Goal: Task Accomplishment & Management: Complete application form

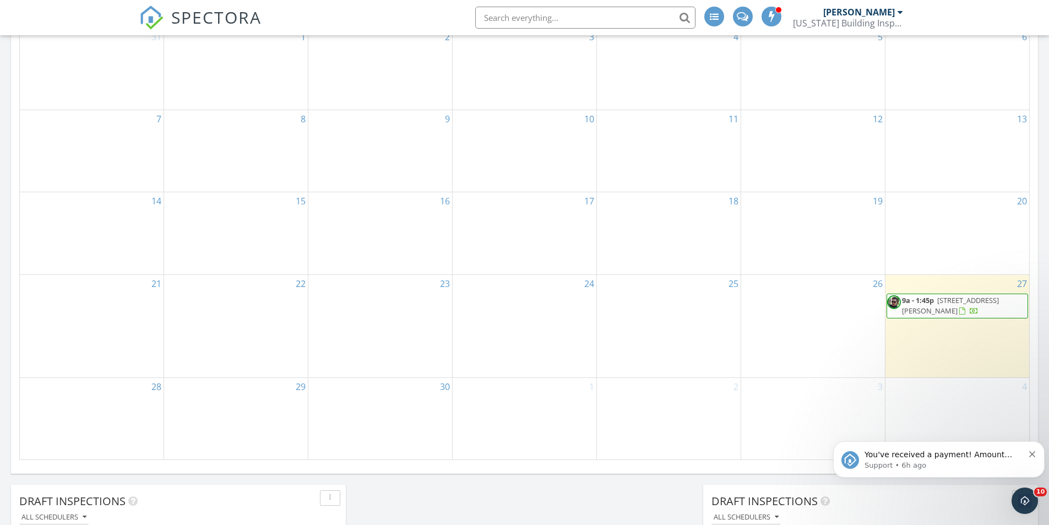
click at [937, 307] on span "7501 Uplands of the Kern Dr, Bakersfield 93308" at bounding box center [950, 305] width 97 height 20
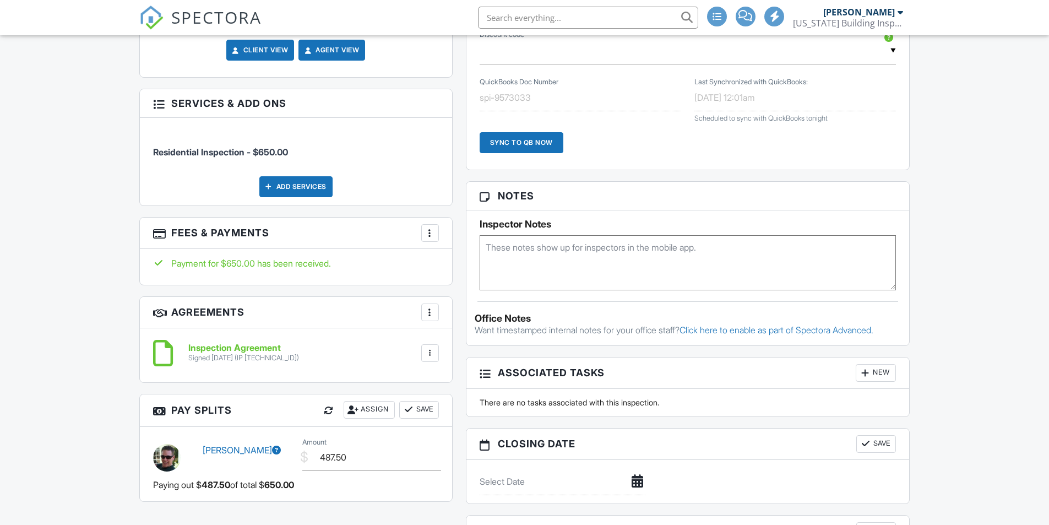
scroll to position [55, 0]
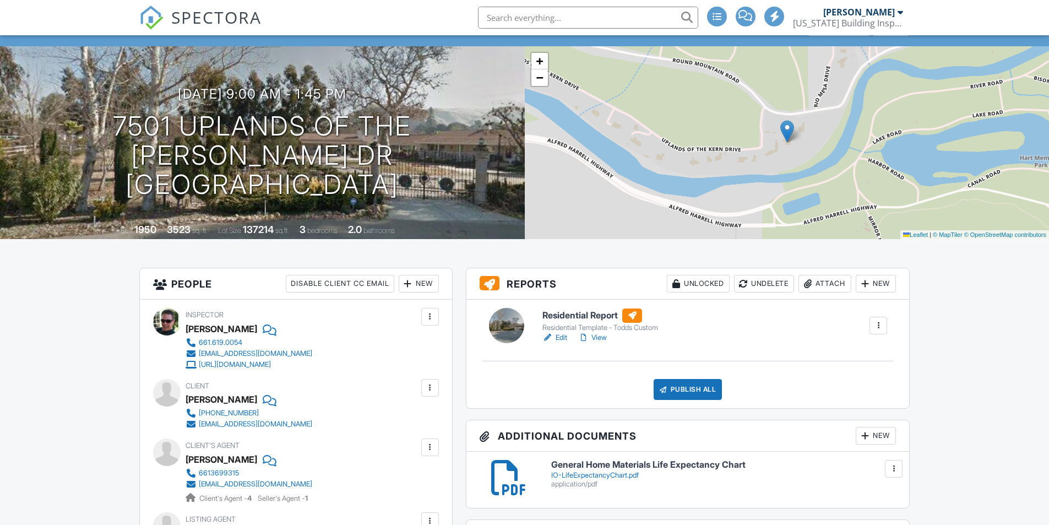
click at [599, 338] on link "View" at bounding box center [592, 337] width 29 height 11
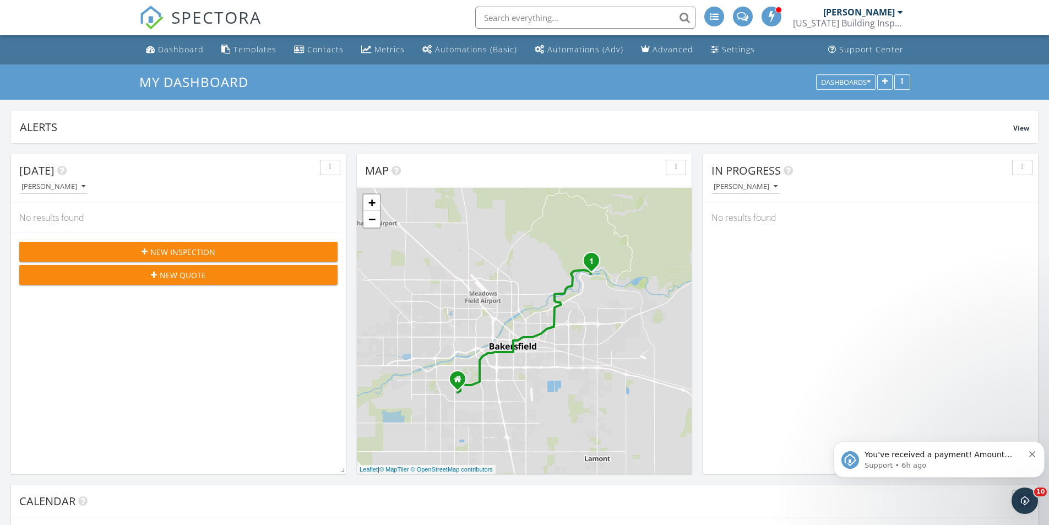
click at [1030, 454] on icon "Dismiss notification" at bounding box center [1032, 454] width 6 height 6
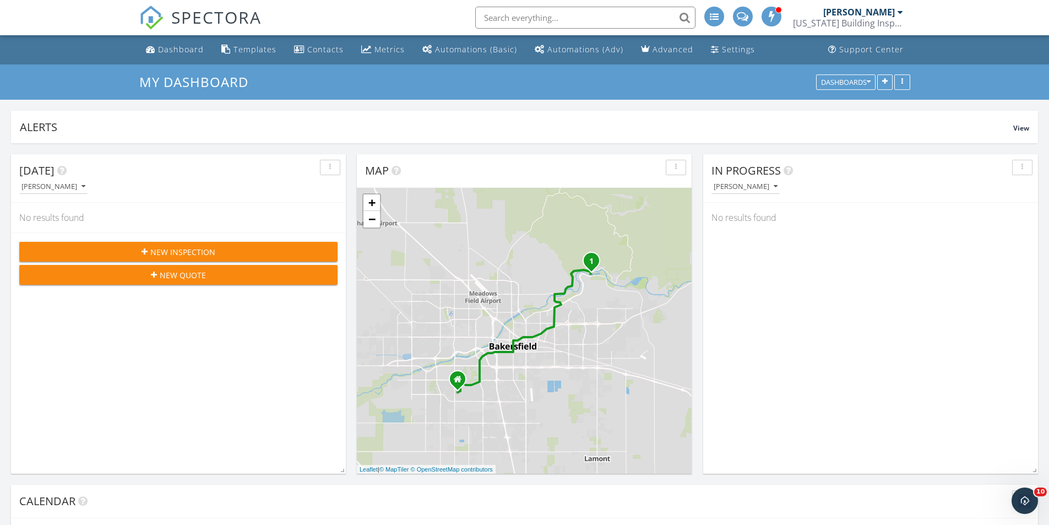
scroll to position [459, 0]
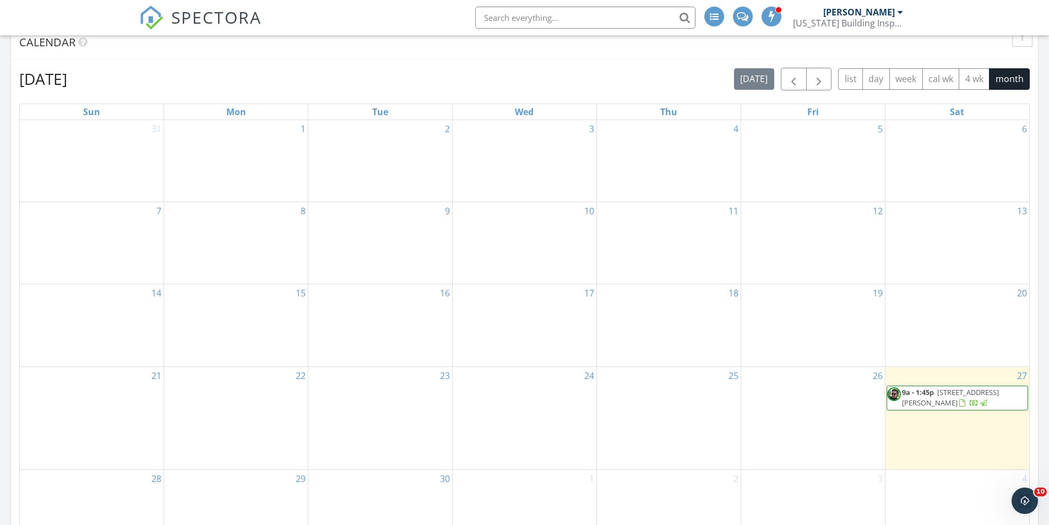
click at [931, 402] on span "[STREET_ADDRESS][PERSON_NAME]" at bounding box center [950, 397] width 97 height 20
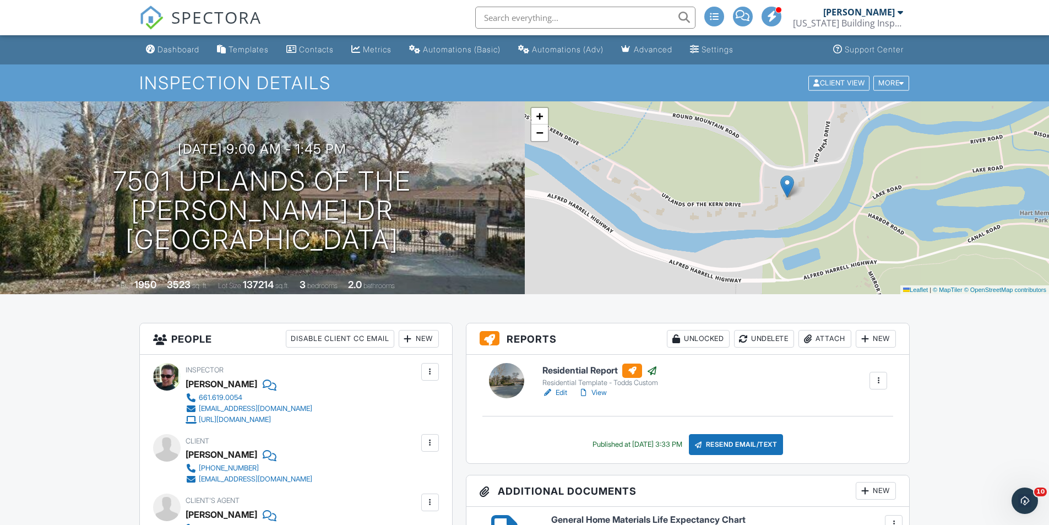
click at [582, 45] on div "Automations (Adv)" at bounding box center [568, 49] width 72 height 9
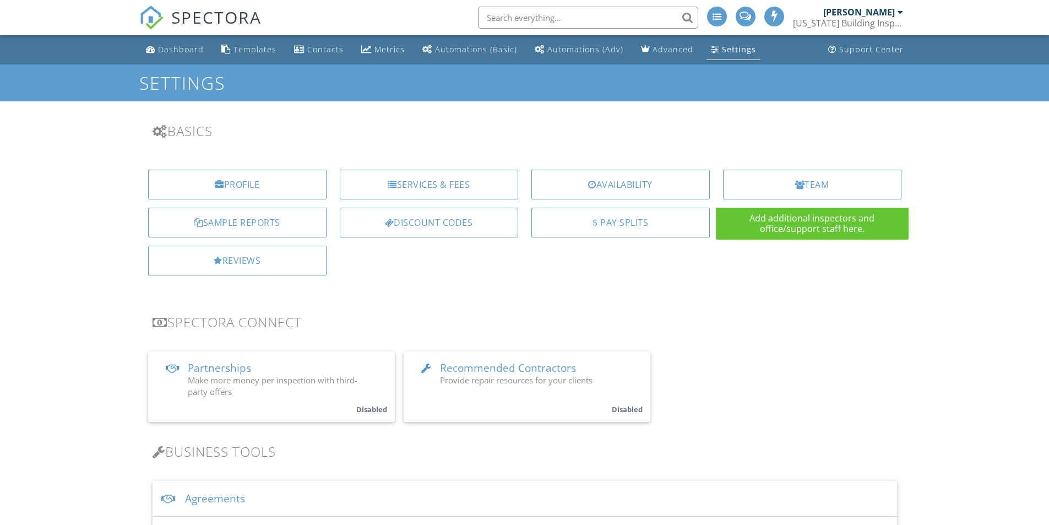
click at [761, 183] on div "Team" at bounding box center [812, 185] width 178 height 30
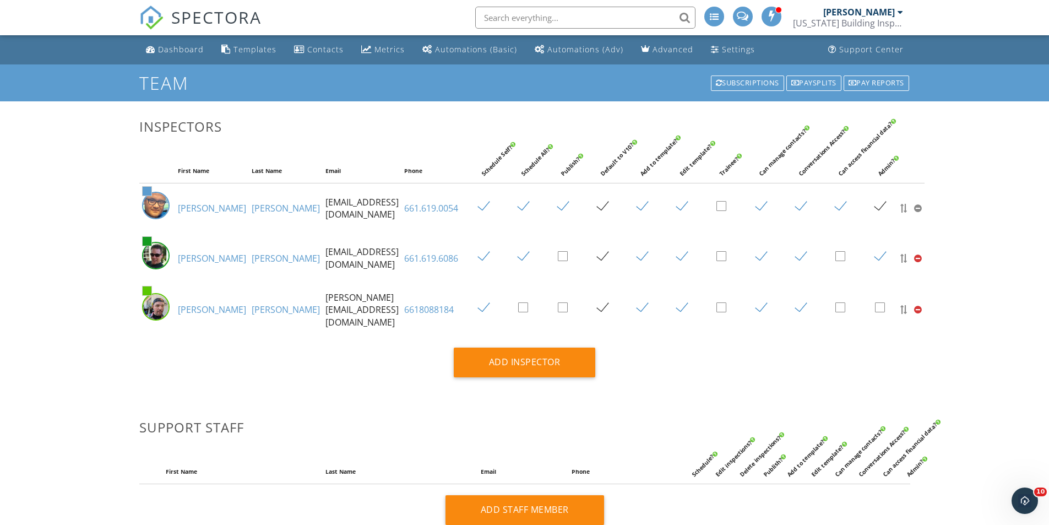
click at [252, 313] on link "[PERSON_NAME]" at bounding box center [286, 309] width 68 height 12
click at [746, 86] on div "Subscriptions" at bounding box center [747, 82] width 73 height 15
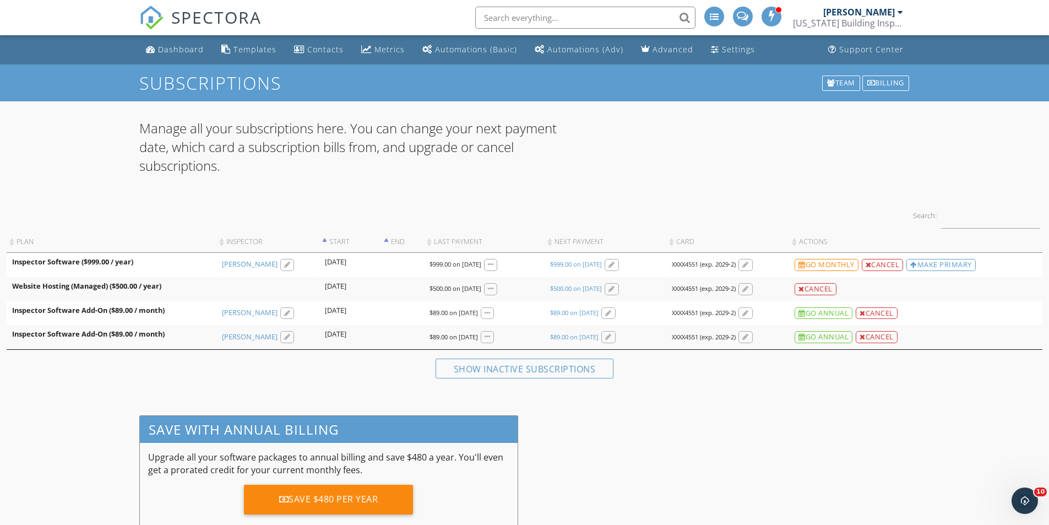
click at [885, 338] on div "Cancel" at bounding box center [877, 337] width 42 height 12
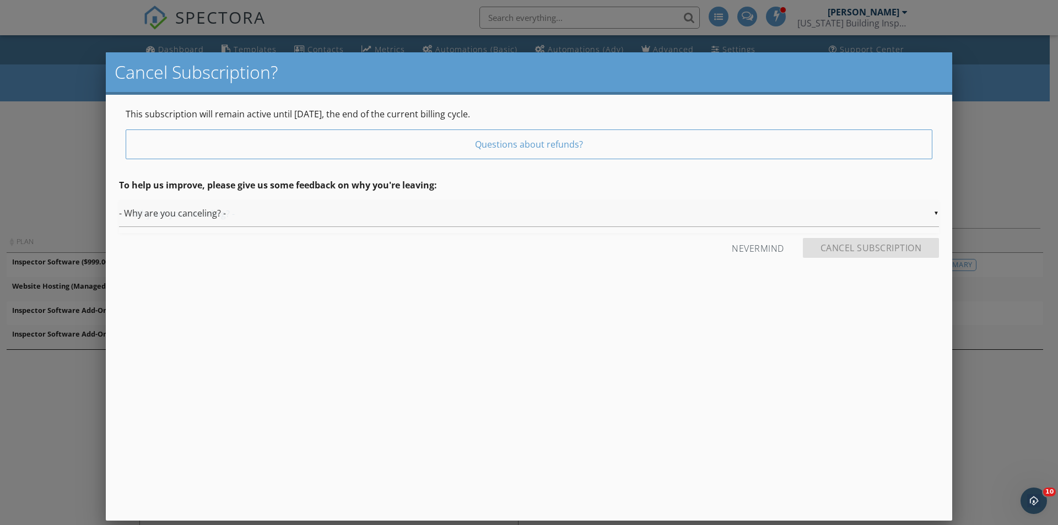
click at [936, 212] on div "▼ - Why are you canceling? - - Why are you canceling? - Fired Laid off / This i…" at bounding box center [529, 213] width 820 height 27
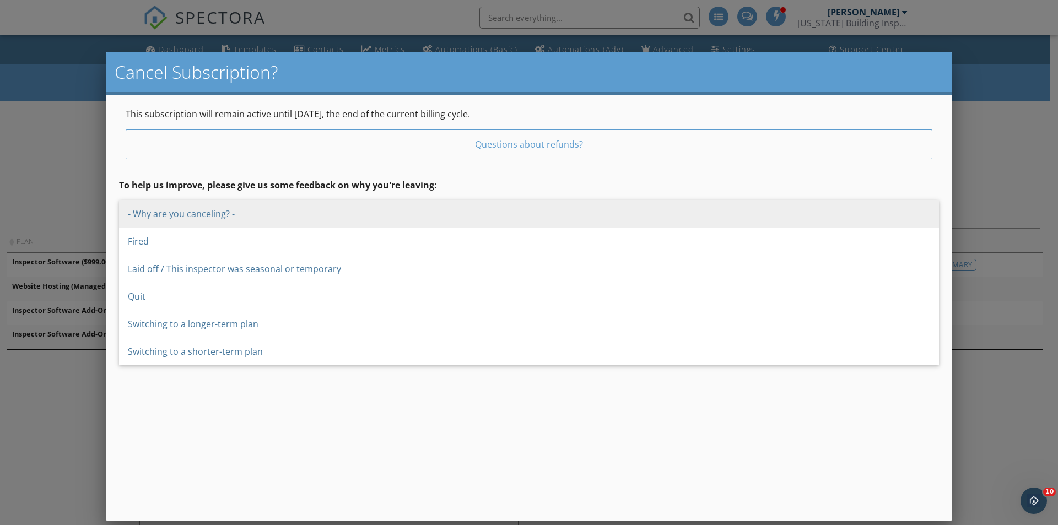
click at [236, 300] on span "Quit" at bounding box center [529, 297] width 820 height 28
type input "Quit"
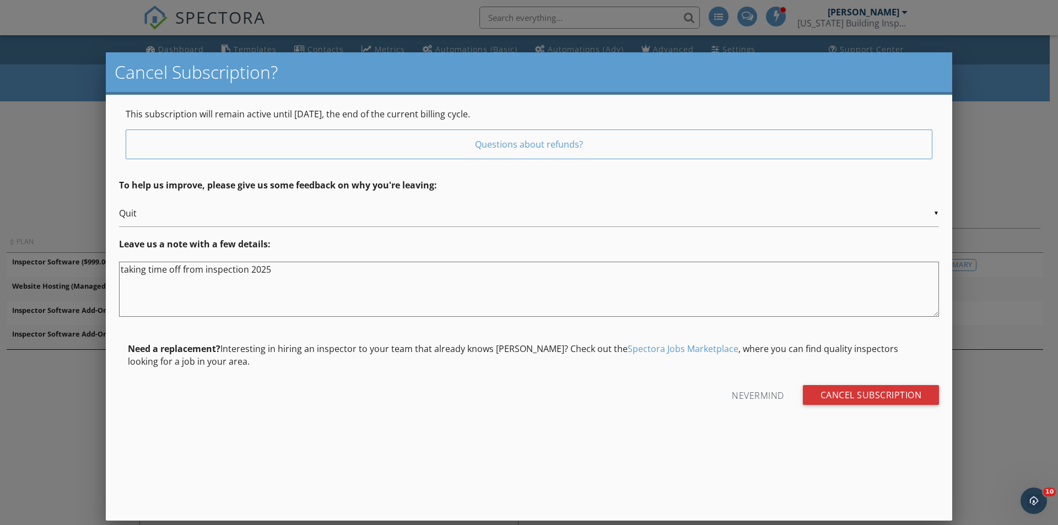
type textarea "taking time off from inspection 2025"
click at [854, 392] on input "Cancel Subscription" at bounding box center [871, 395] width 137 height 20
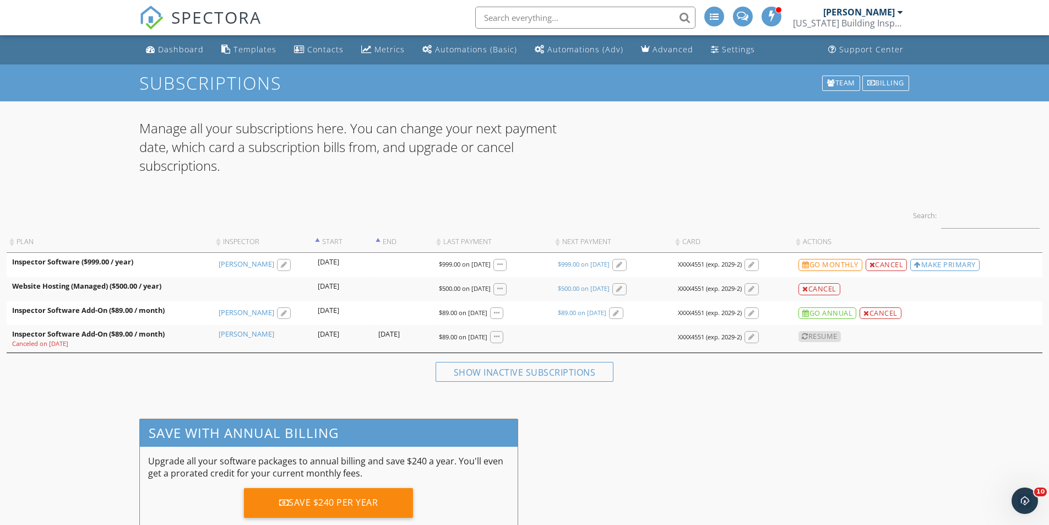
click at [175, 50] on div "Dashboard" at bounding box center [181, 49] width 46 height 10
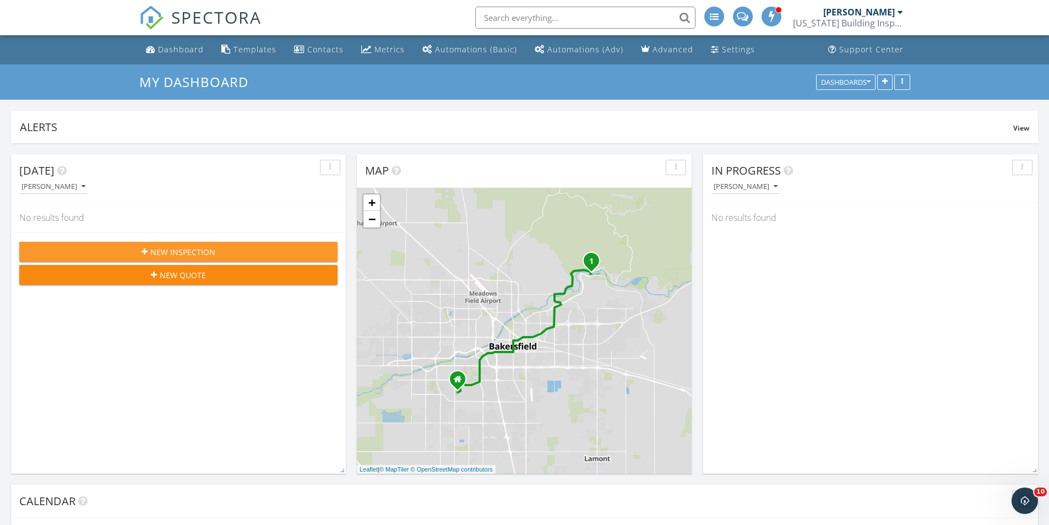
click at [201, 256] on span "New Inspection" at bounding box center [182, 252] width 65 height 12
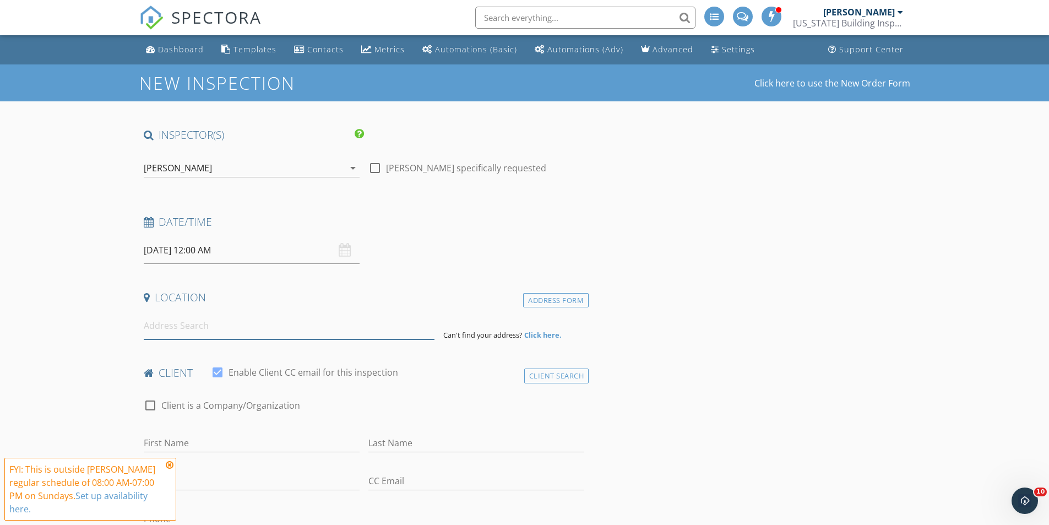
click at [178, 333] on input at bounding box center [289, 325] width 291 height 27
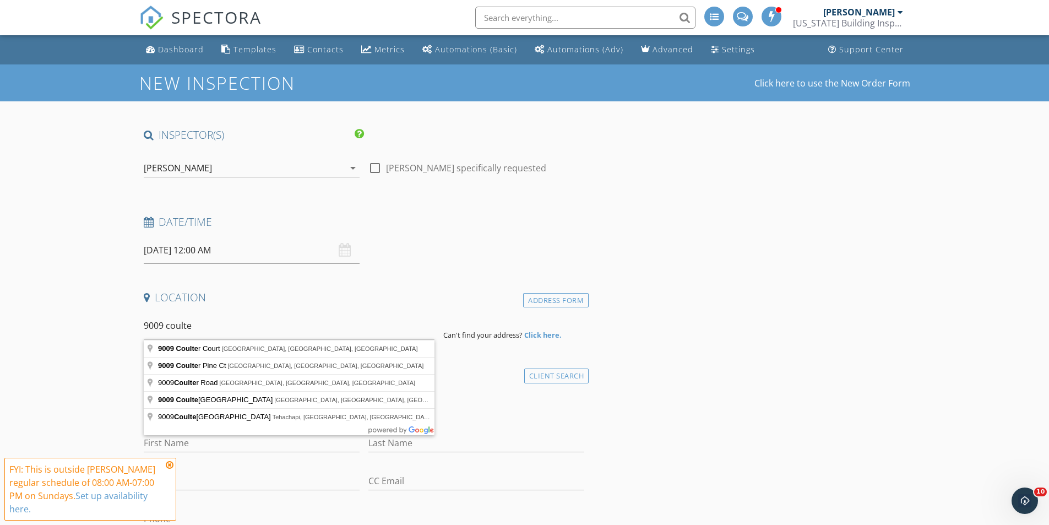
type input "9009 Coulter Court, Bakersfield, CA, USA"
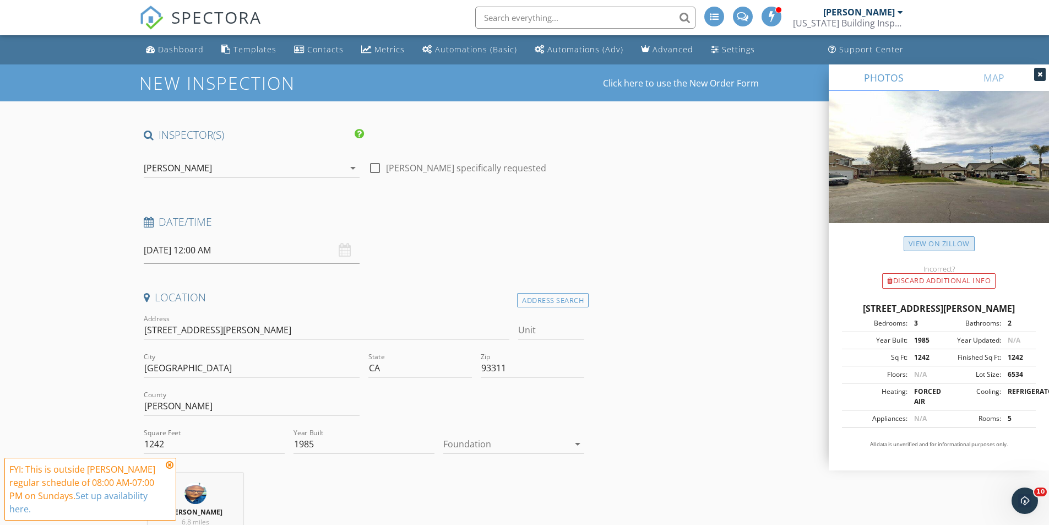
click at [929, 245] on link "View on Zillow" at bounding box center [939, 243] width 71 height 15
click at [170, 463] on icon at bounding box center [170, 464] width 8 height 9
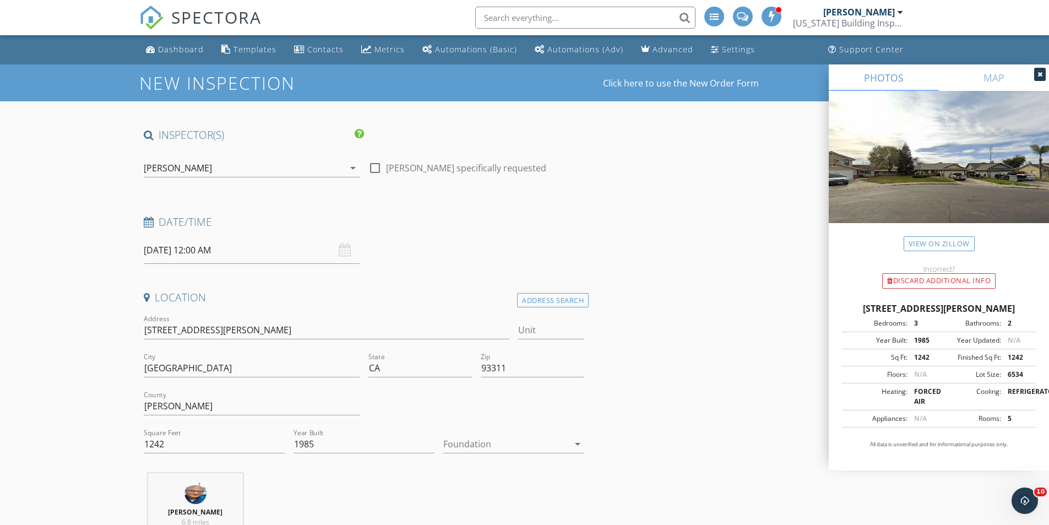
click at [339, 247] on div "09/28/2025 12:00 AM" at bounding box center [252, 250] width 216 height 27
click at [177, 245] on input "09/28/2025 12:00 AM" at bounding box center [252, 250] width 216 height 27
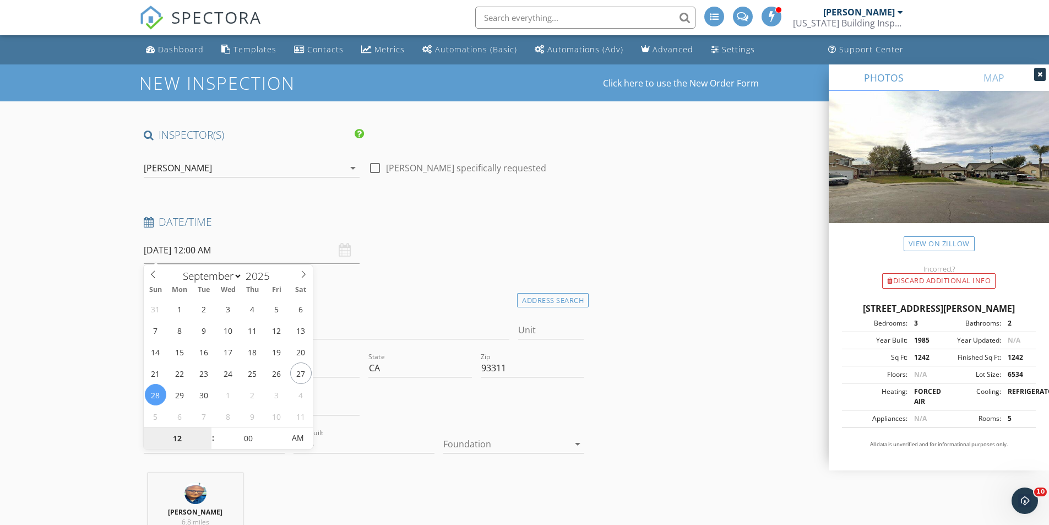
type input "09/29/2025 12:00 AM"
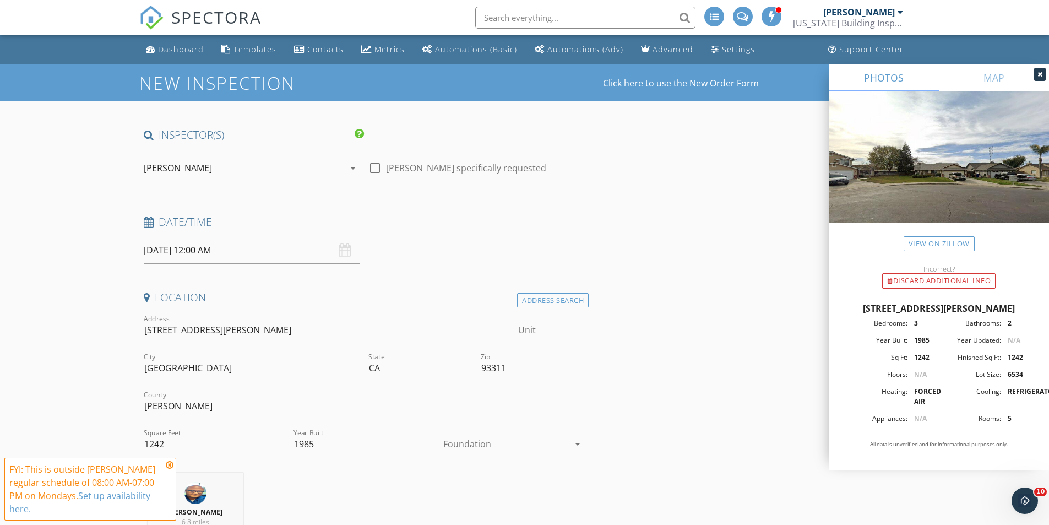
click at [169, 466] on icon at bounding box center [170, 464] width 8 height 9
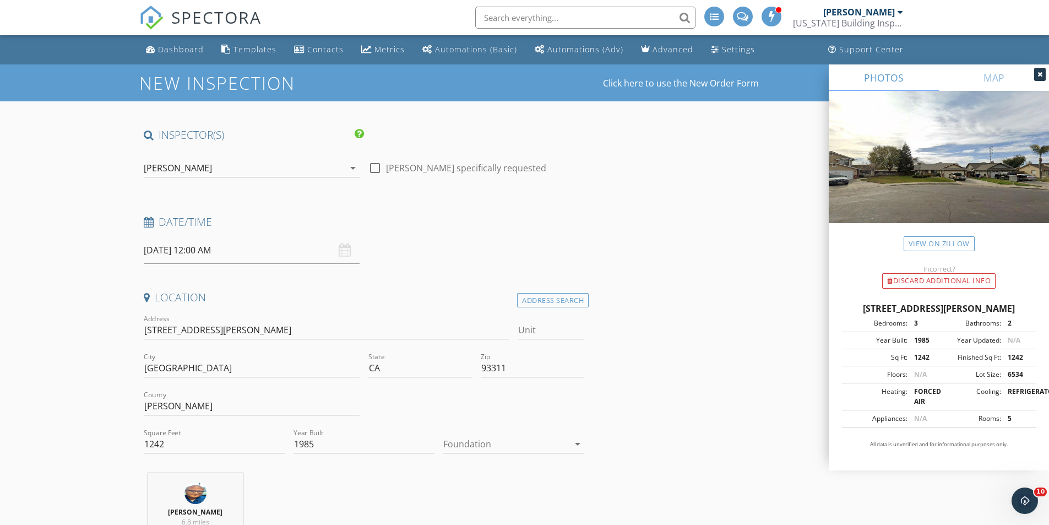
click at [214, 249] on input "09/29/2025 12:00 AM" at bounding box center [252, 250] width 216 height 27
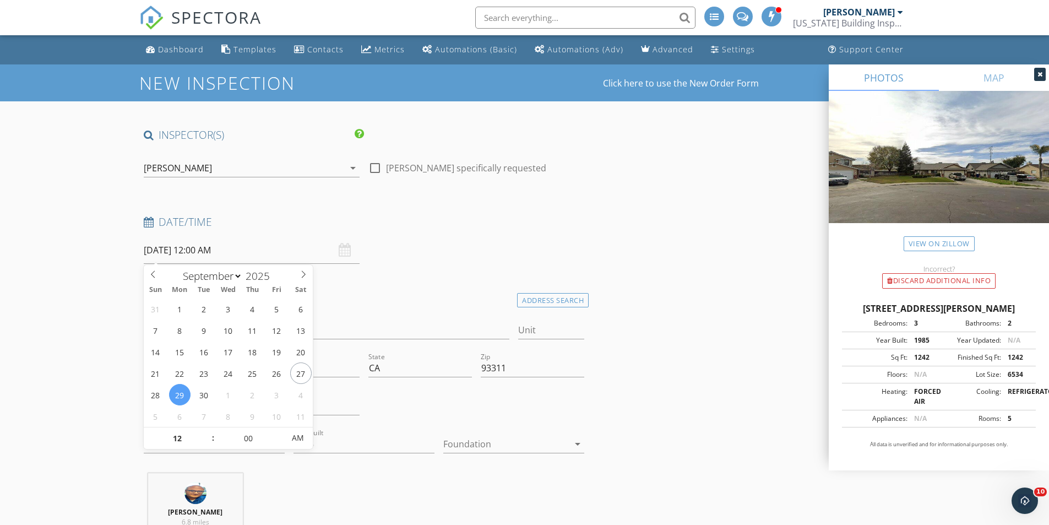
type input "01"
type input "09/29/2025 1:00 AM"
click at [206, 430] on span at bounding box center [208, 432] width 8 height 11
type input "02"
type input "09/29/2025 2:00 AM"
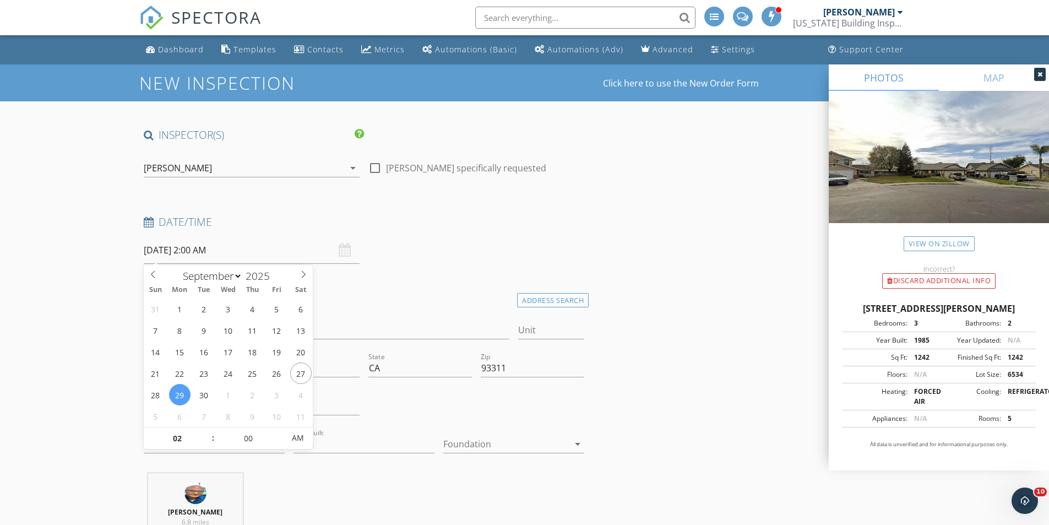
click at [206, 430] on span at bounding box center [208, 432] width 8 height 11
type input "03"
type input "09/29/2025 3:00 AM"
click at [206, 430] on span at bounding box center [208, 432] width 8 height 11
type input "04"
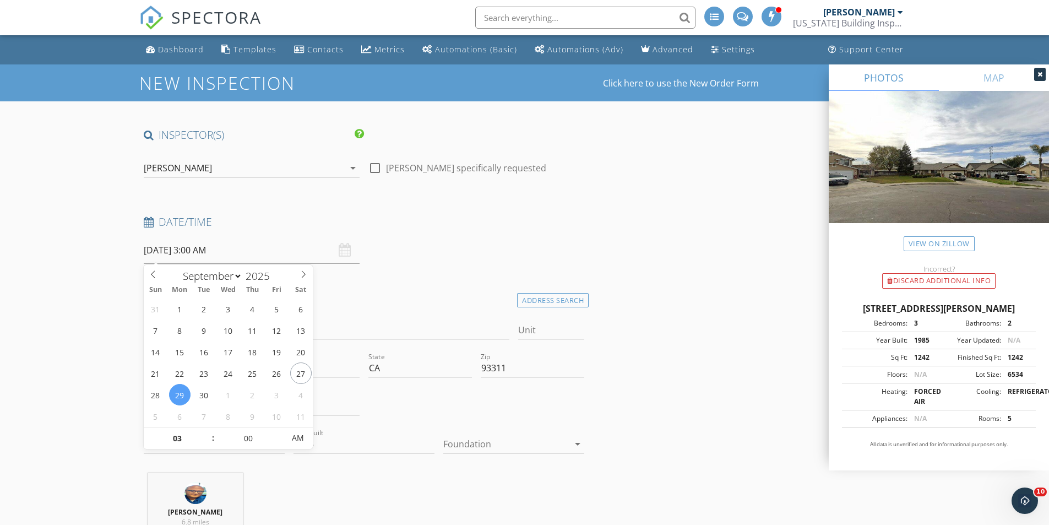
type input "09/29/2025 4:00 AM"
click at [206, 430] on span at bounding box center [208, 432] width 8 height 11
type input "05"
type input "09/29/2025 5:00 AM"
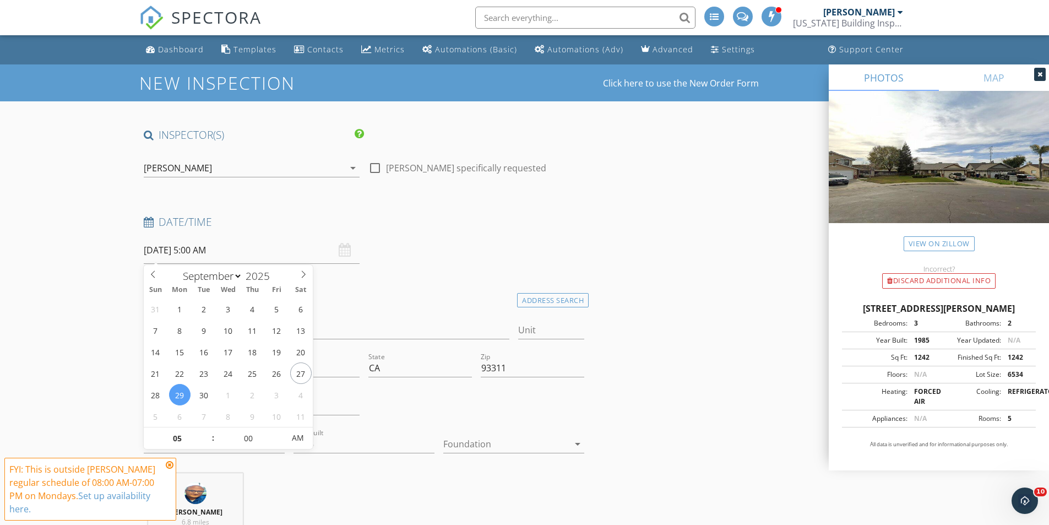
click at [206, 430] on span at bounding box center [208, 432] width 8 height 11
type input "06"
type input "09/29/2025 6:00 AM"
click at [206, 430] on span at bounding box center [208, 432] width 8 height 11
type input "07"
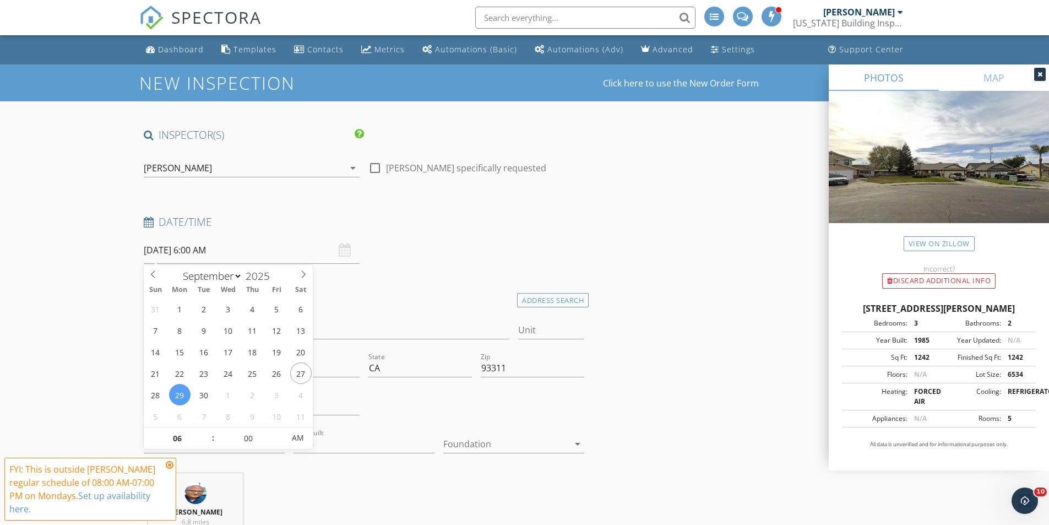
type input "09/29/2025 7:00 AM"
click at [206, 430] on span at bounding box center [208, 432] width 8 height 11
type input "08"
type input "09/29/2025 8:00 AM"
click at [206, 430] on span at bounding box center [208, 432] width 8 height 11
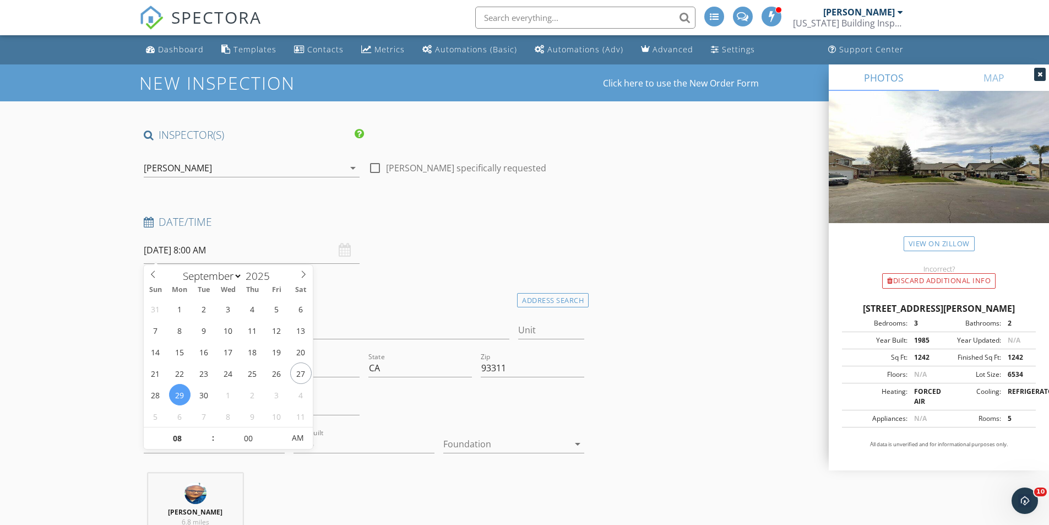
type input "09"
type input "09/29/2025 9:00 AM"
click at [206, 430] on span at bounding box center [208, 432] width 8 height 11
type input "10"
type input "09/29/2025 10:00 AM"
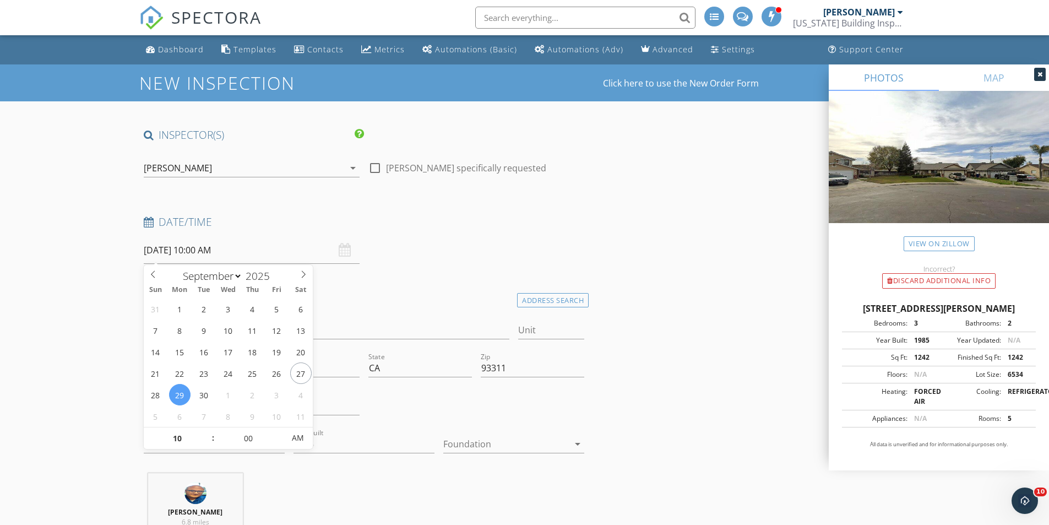
click at [206, 430] on span at bounding box center [208, 432] width 8 height 11
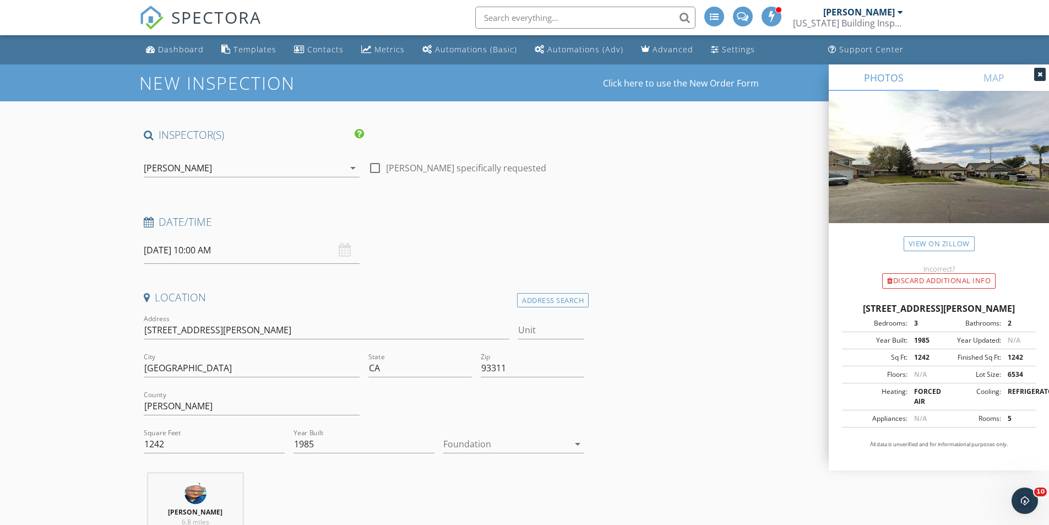
drag, startPoint x: 54, startPoint y: 378, endPoint x: 63, endPoint y: 383, distance: 10.1
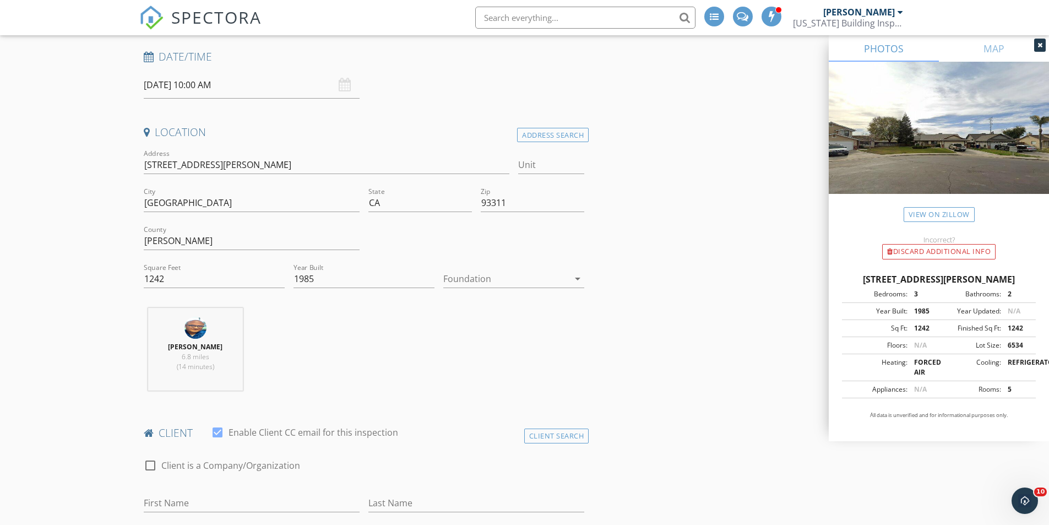
scroll to position [330, 0]
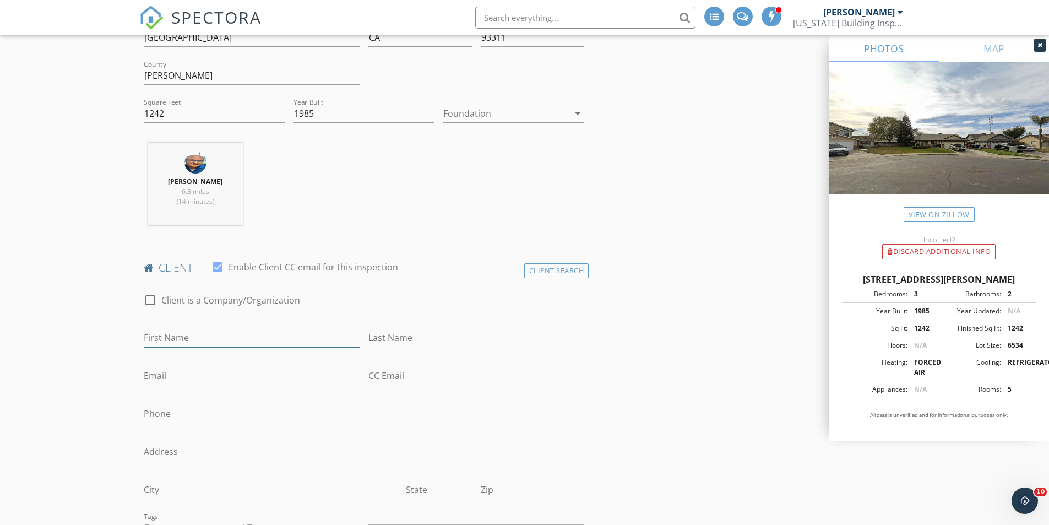
click at [236, 342] on input "First Name" at bounding box center [252, 338] width 216 height 18
type input "[PERSON_NAME]"
click at [213, 411] on input "Phone" at bounding box center [252, 414] width 216 height 18
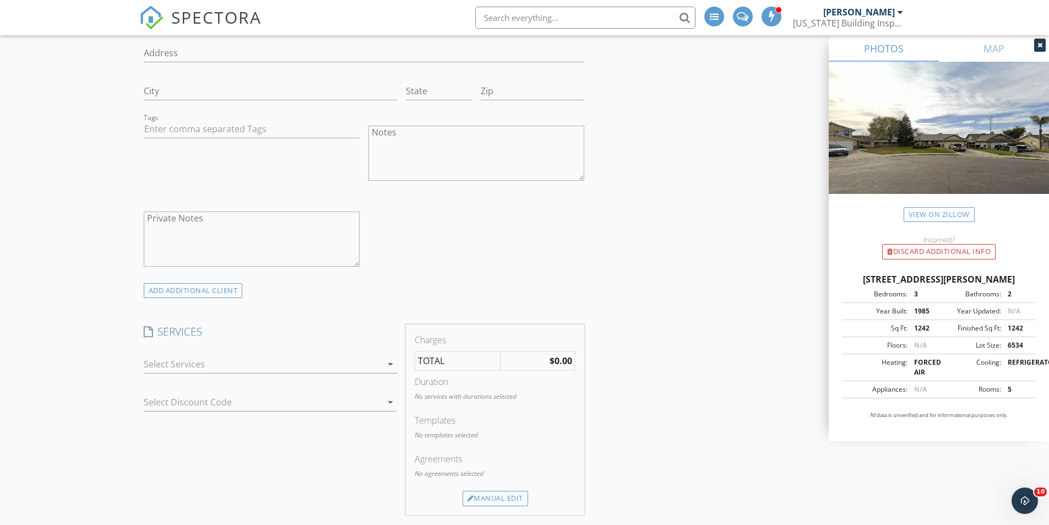
scroll to position [771, 0]
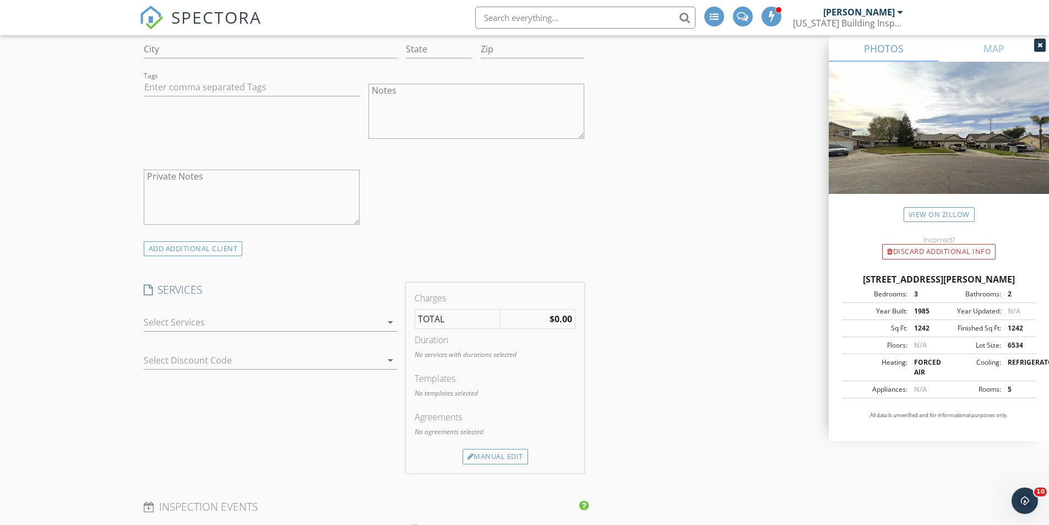
type input "[PHONE_NUMBER]"
click at [389, 322] on icon "arrow_drop_down" at bounding box center [390, 322] width 13 height 13
click at [252, 323] on div "Residential Inspection" at bounding box center [221, 326] width 91 height 13
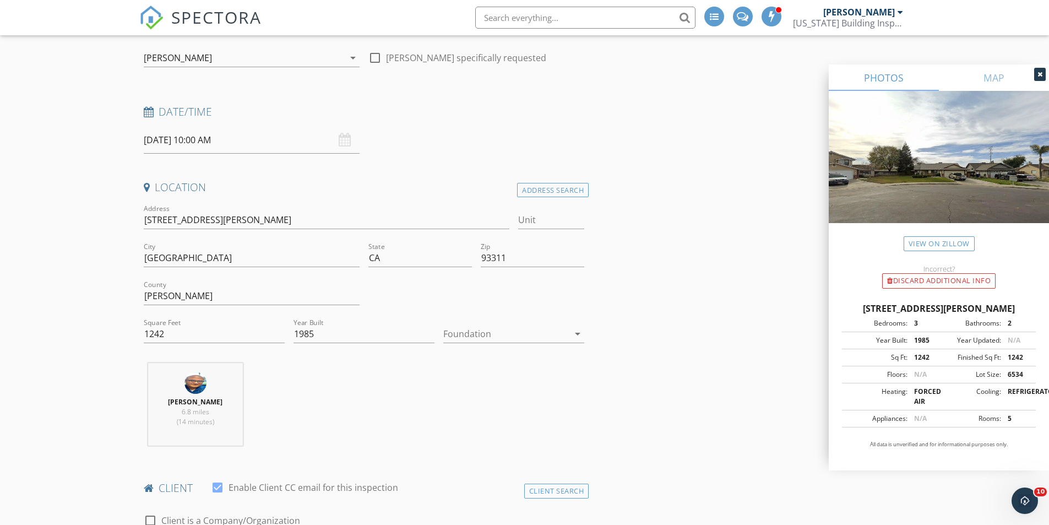
scroll to position [0, 0]
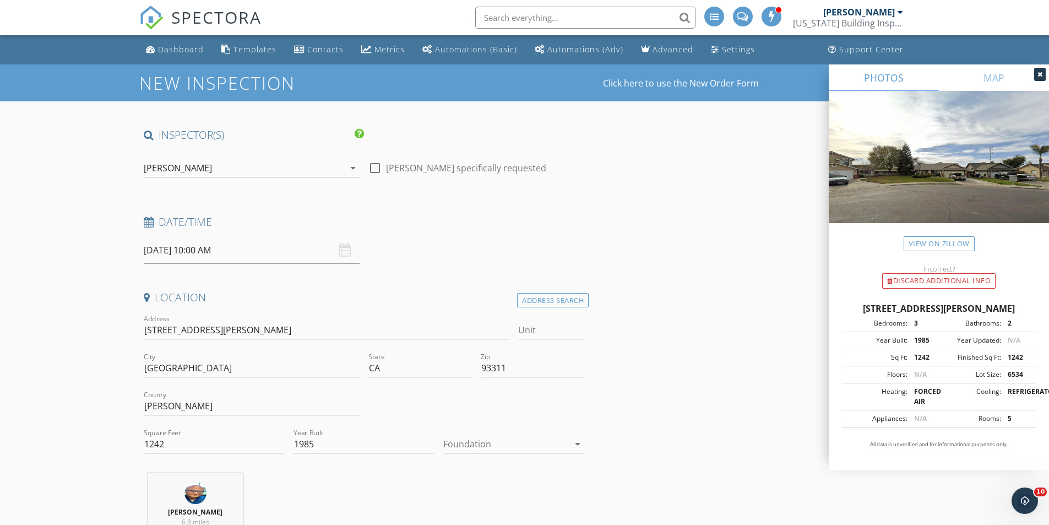
click at [352, 166] on icon "arrow_drop_down" at bounding box center [352, 167] width 13 height 13
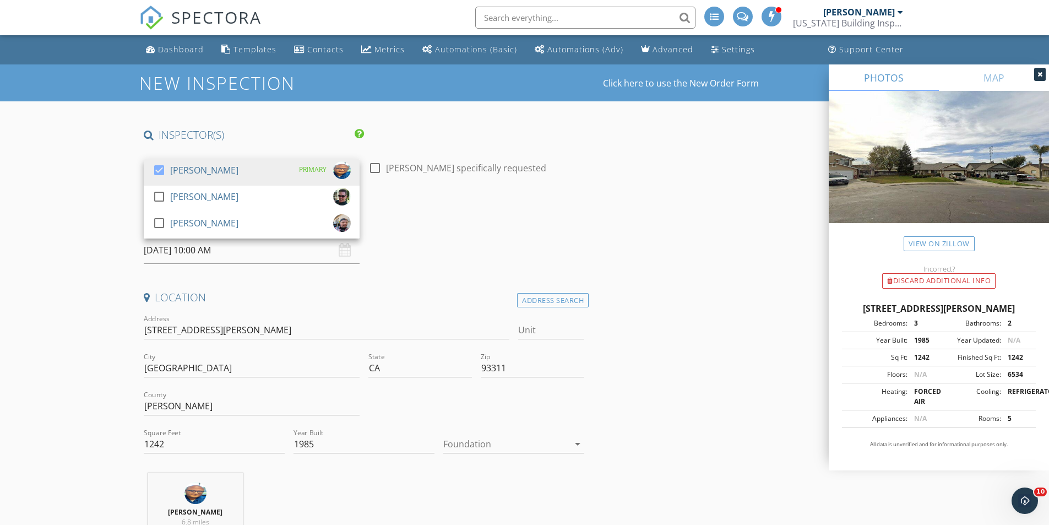
click at [160, 196] on div at bounding box center [159, 196] width 19 height 19
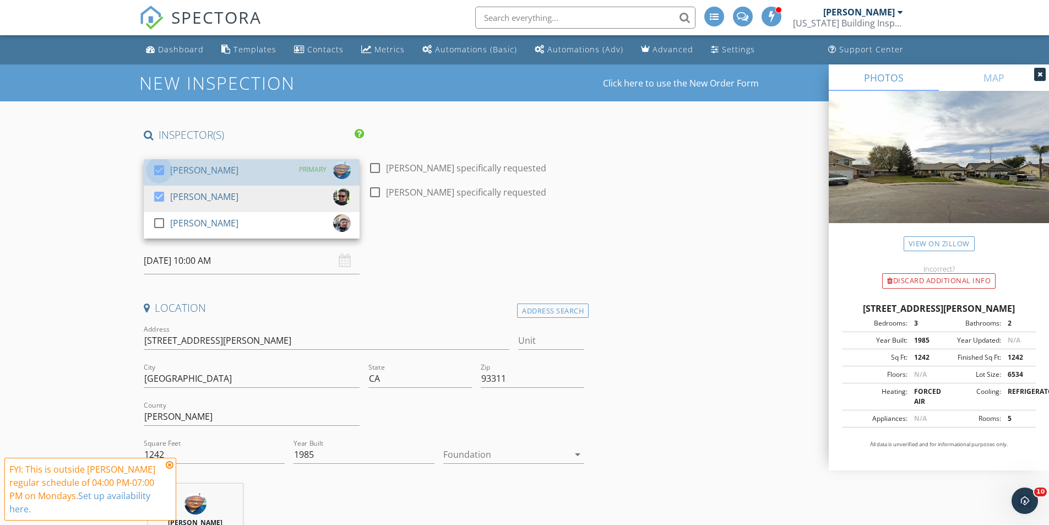
click at [159, 169] on div at bounding box center [159, 170] width 19 height 19
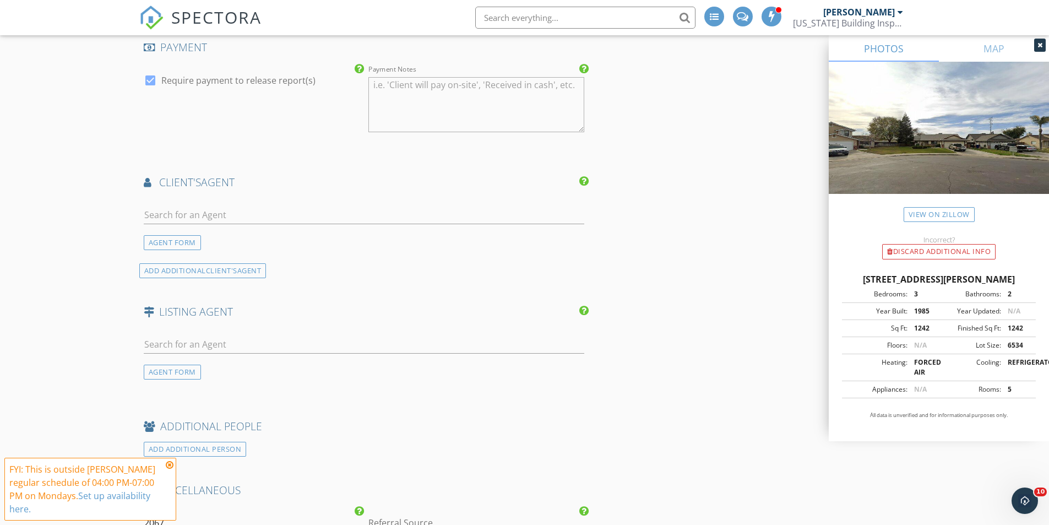
scroll to position [1432, 0]
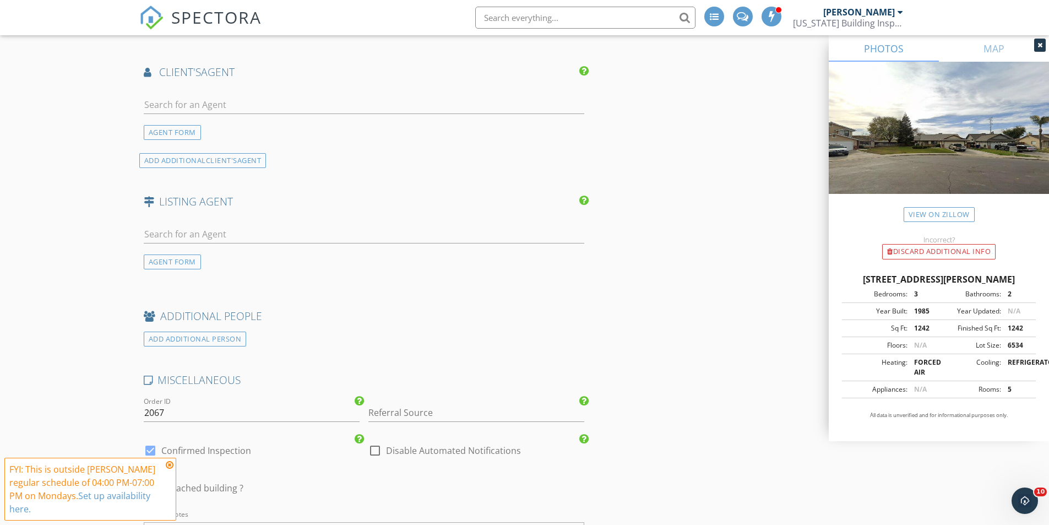
click at [177, 265] on div "AGENT FORM" at bounding box center [172, 261] width 57 height 15
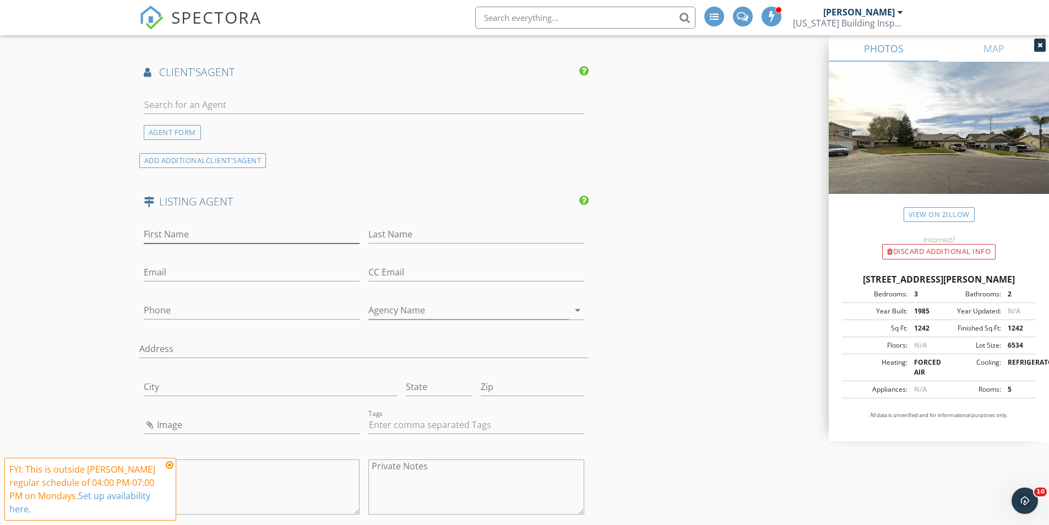
click at [215, 239] on input "First Name" at bounding box center [252, 234] width 216 height 18
paste input "[PERSON_NAME]"
type input "[PERSON_NAME]"
click at [397, 232] on input "Last Name" at bounding box center [476, 234] width 216 height 18
paste input "[PERSON_NAME]"
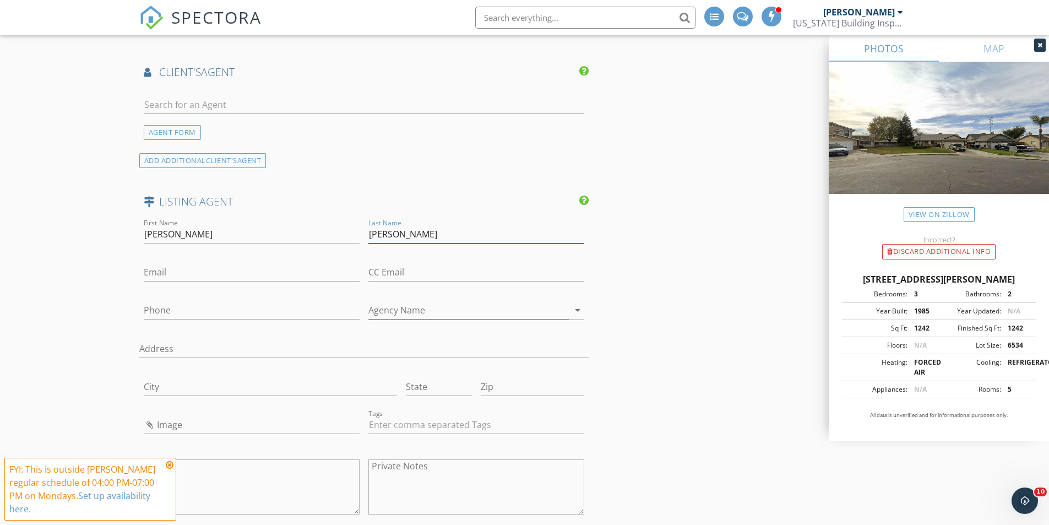
click at [400, 236] on input "[PERSON_NAME]" at bounding box center [476, 234] width 216 height 18
type input "Wright"
click at [208, 236] on input "[PERSON_NAME]" at bounding box center [252, 234] width 216 height 18
type input "Donna"
click at [170, 307] on input "Phone" at bounding box center [252, 310] width 216 height 18
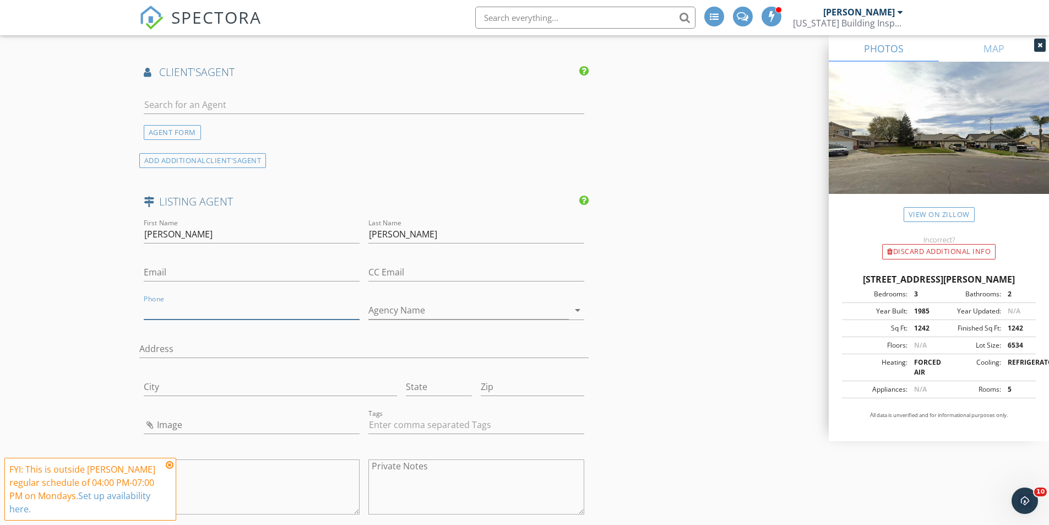
paste input "[PHONE_NUMBER]"
type input "[PHONE_NUMBER]"
click at [181, 271] on input "Email" at bounding box center [252, 272] width 216 height 18
paste input "[EMAIL_ADDRESS][DOMAIN_NAME]"
type input "[EMAIL_ADDRESS][DOMAIN_NAME]"
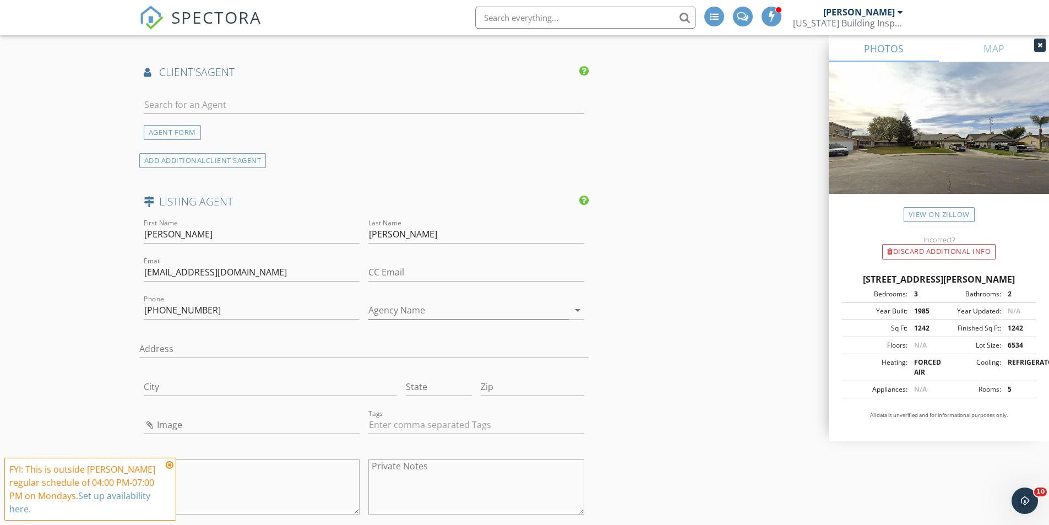
click at [172, 467] on icon at bounding box center [170, 464] width 8 height 9
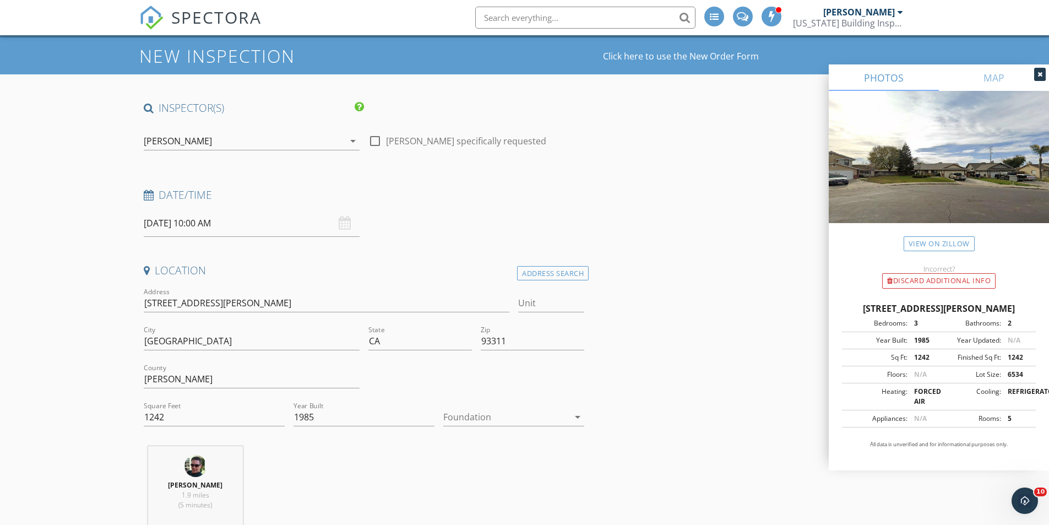
scroll to position [0, 0]
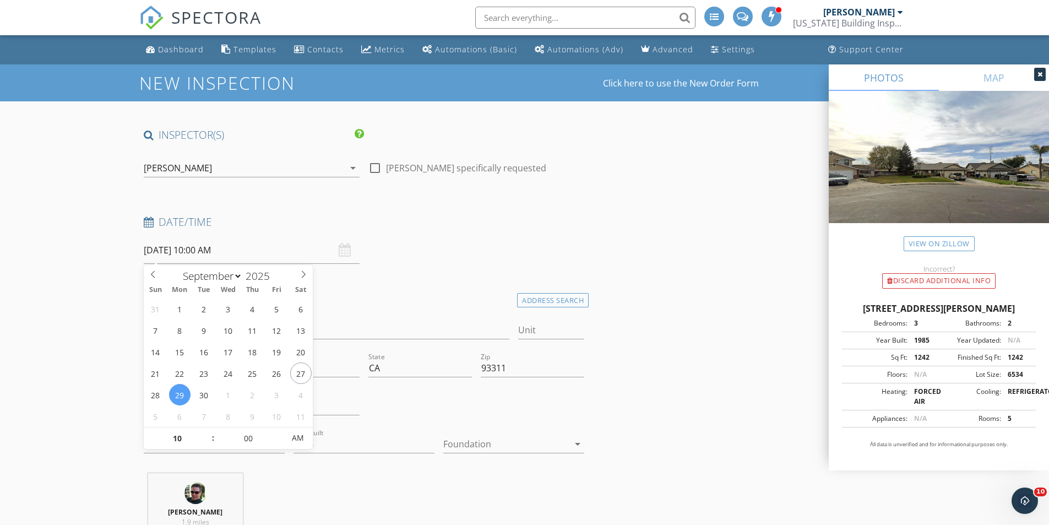
click at [196, 254] on input "09/29/2025 10:00 AM" at bounding box center [252, 250] width 216 height 27
type input "11"
type input "09/29/2025 11:00 AM"
click at [207, 431] on span at bounding box center [208, 432] width 8 height 11
type input "12"
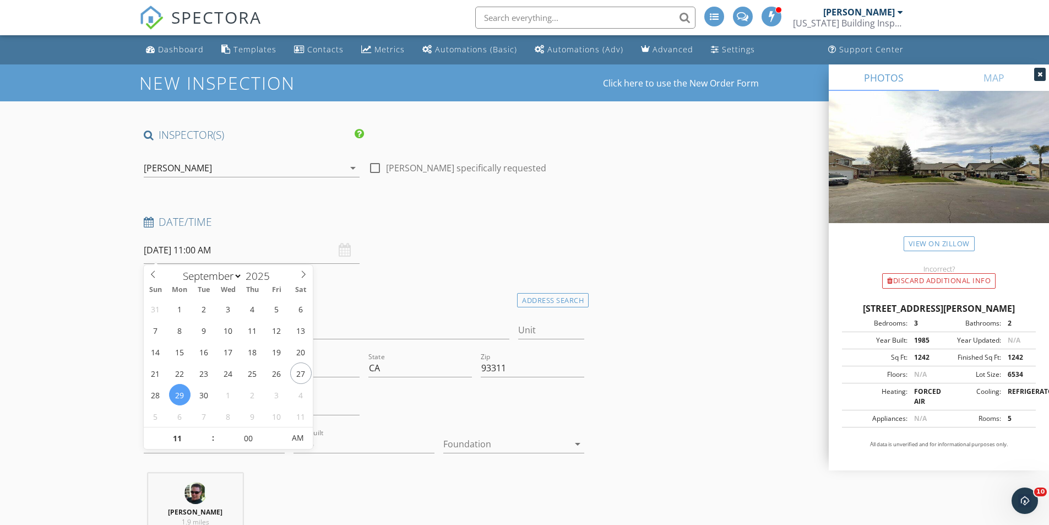
type input "09/29/2025 12:00 PM"
click at [207, 431] on span at bounding box center [208, 432] width 8 height 11
type input "01"
type input "[DATE] 1:00 PM"
click at [207, 431] on span at bounding box center [208, 432] width 8 height 11
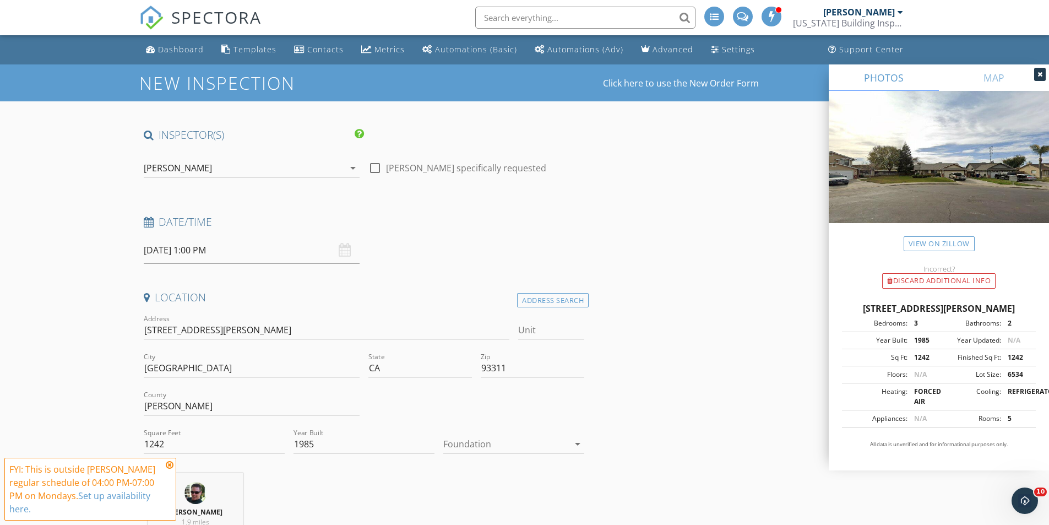
click at [170, 463] on icon at bounding box center [170, 464] width 8 height 9
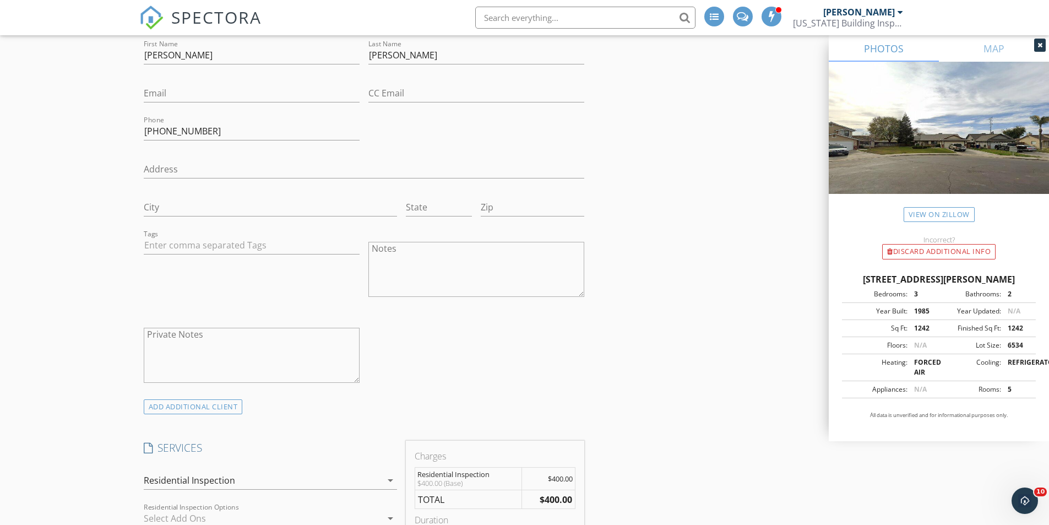
scroll to position [661, 0]
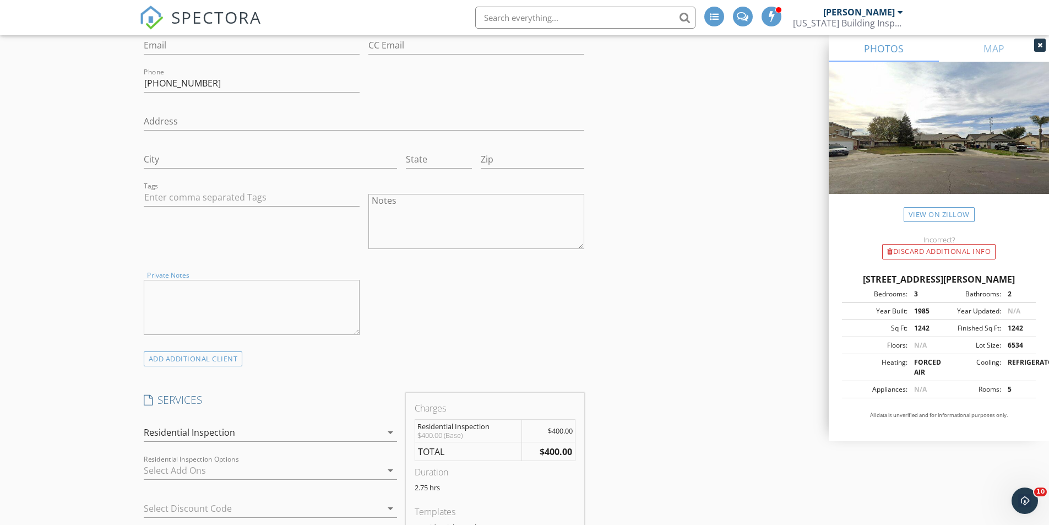
click at [262, 304] on textarea "Private Notes" at bounding box center [252, 307] width 216 height 55
type textarea "Client will be there around 4:00 PM to do the walkthrough"
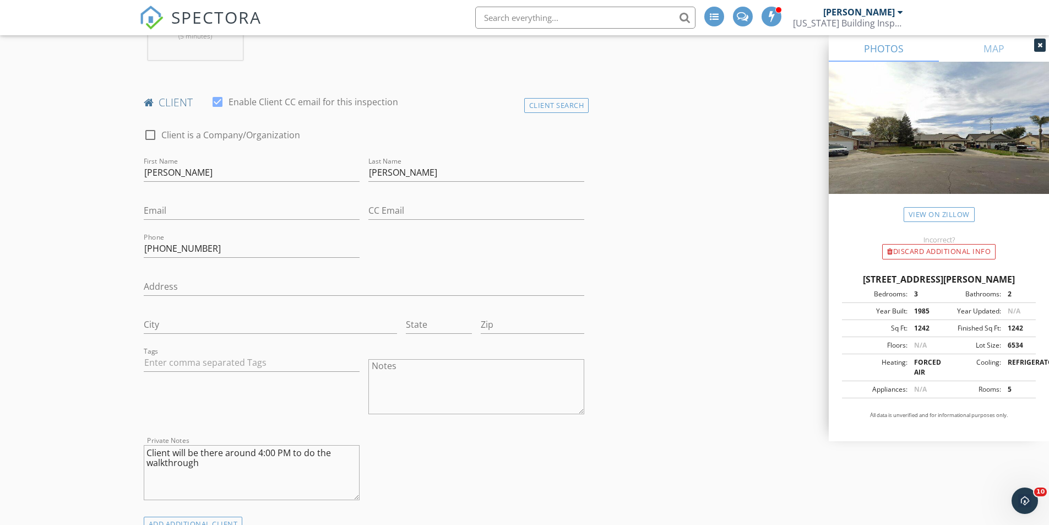
scroll to position [441, 0]
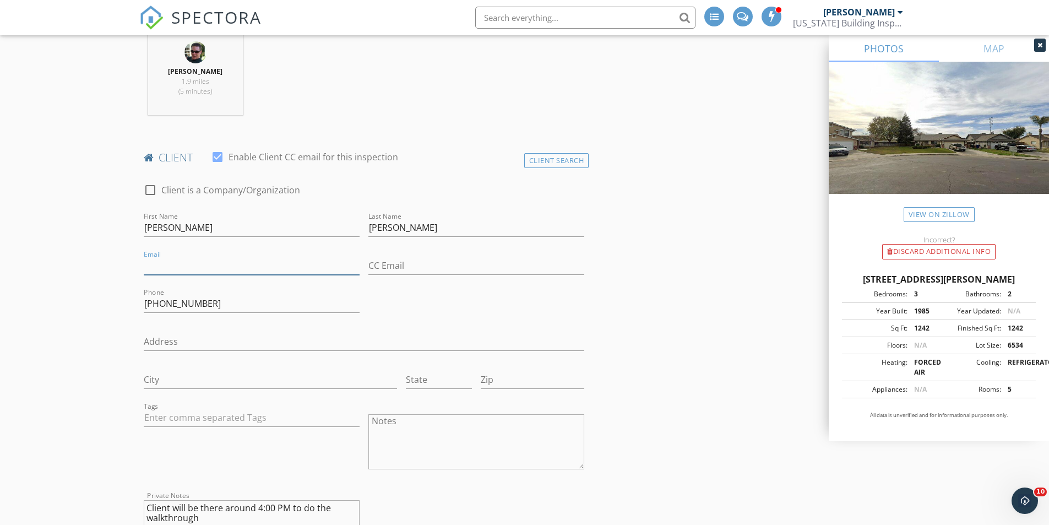
click at [174, 263] on input "Email" at bounding box center [252, 266] width 216 height 18
type input "[EMAIL_ADDRESS][DOMAIN_NAME]"
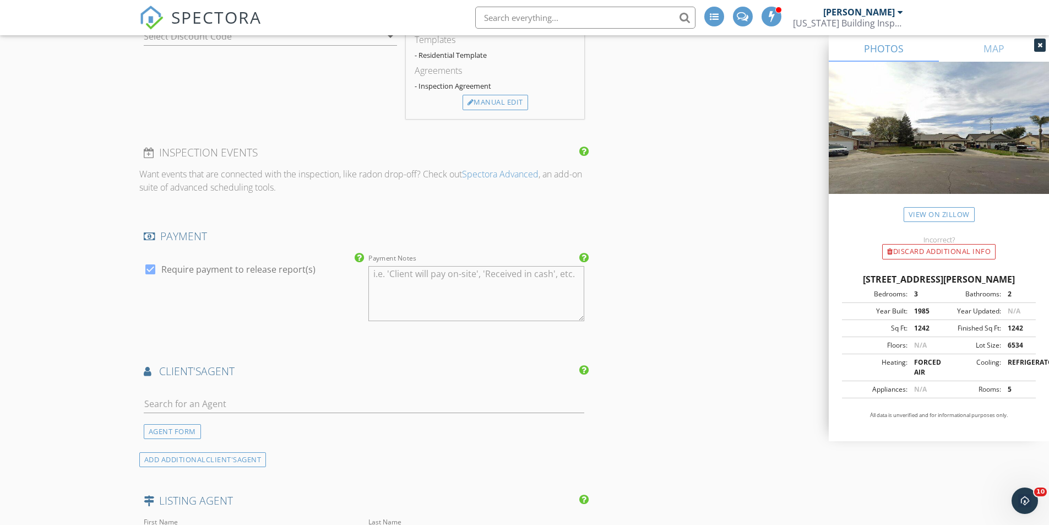
scroll to position [1212, 0]
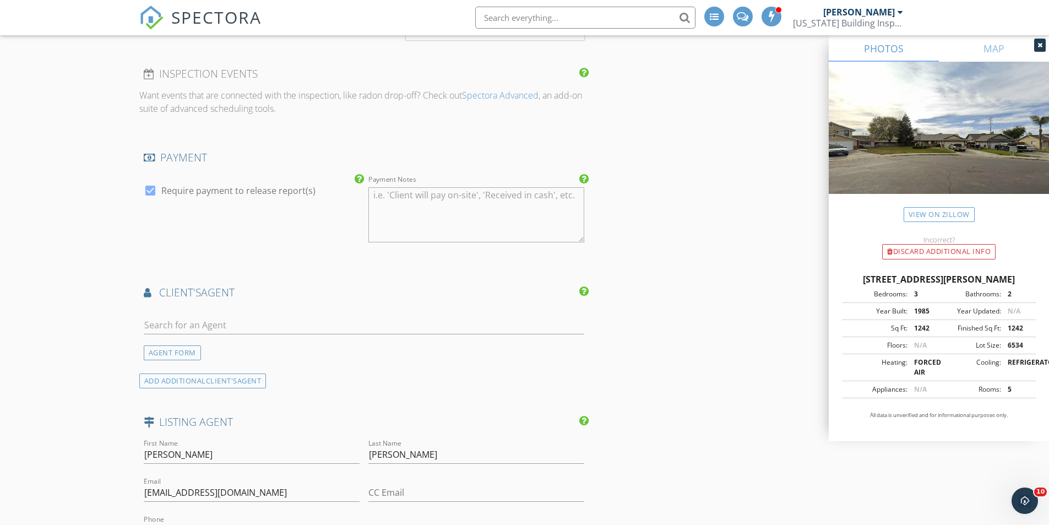
click at [170, 359] on div "AGENT FORM" at bounding box center [172, 352] width 57 height 15
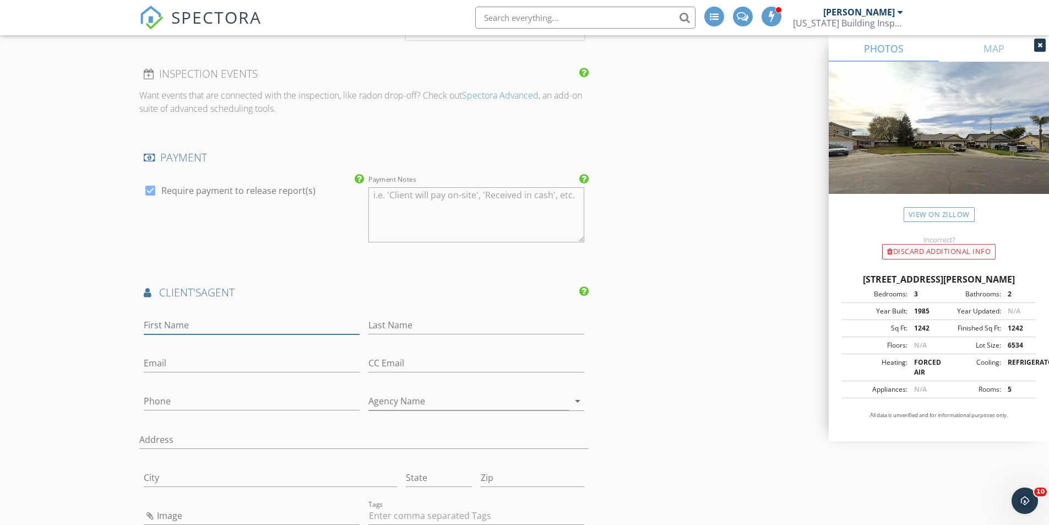
click at [212, 321] on input "First Name" at bounding box center [252, 325] width 216 height 18
type input "[PERSON_NAME]"
click at [174, 395] on input "Phone" at bounding box center [252, 401] width 216 height 18
type input "[PHONE_NUMBER]"
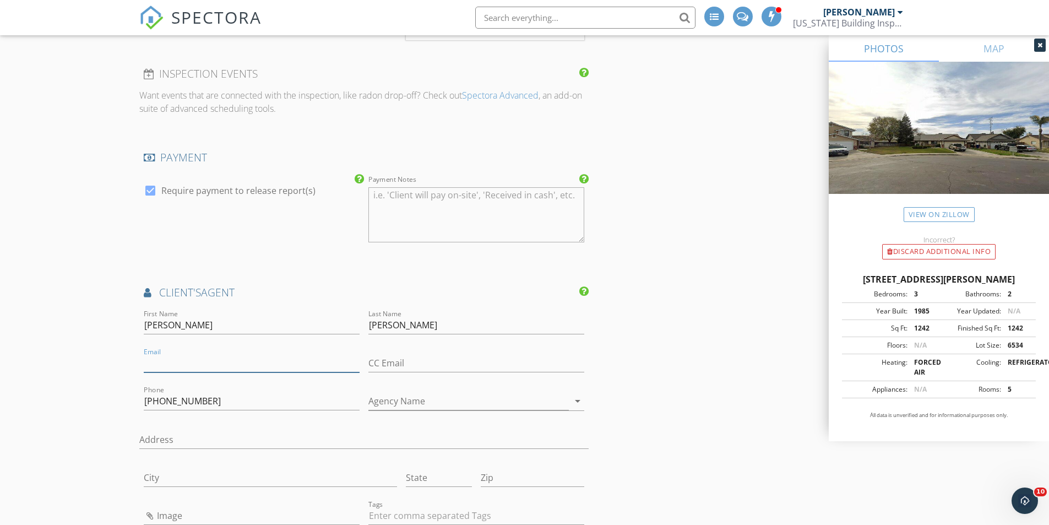
click at [199, 354] on input "Email" at bounding box center [252, 363] width 216 height 18
type input "H"
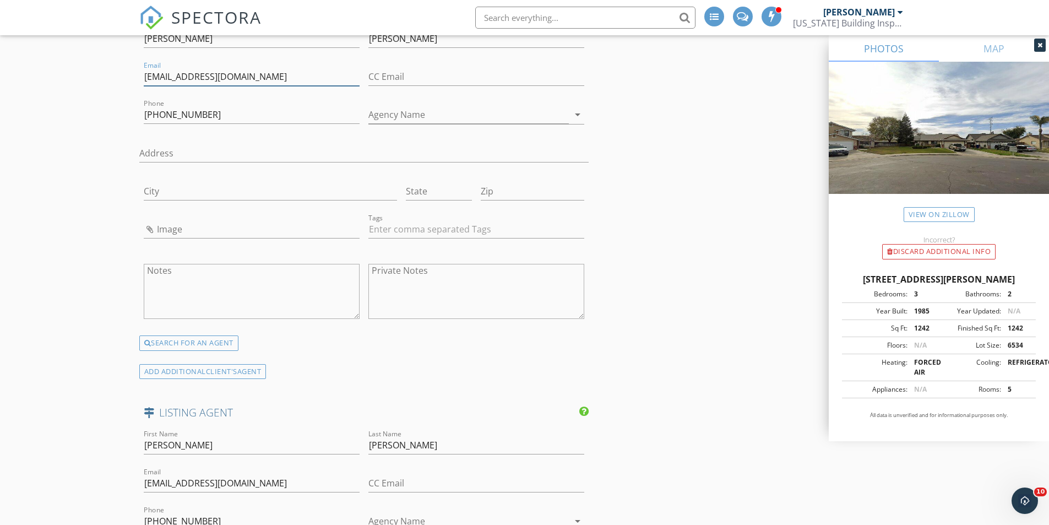
scroll to position [1542, 0]
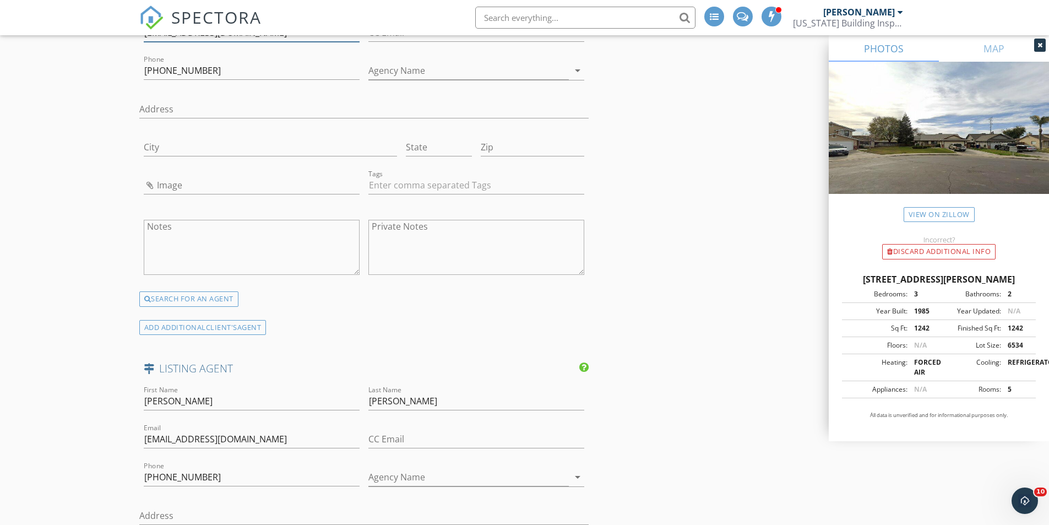
type input "[EMAIL_ADDRESS][DOMAIN_NAME]"
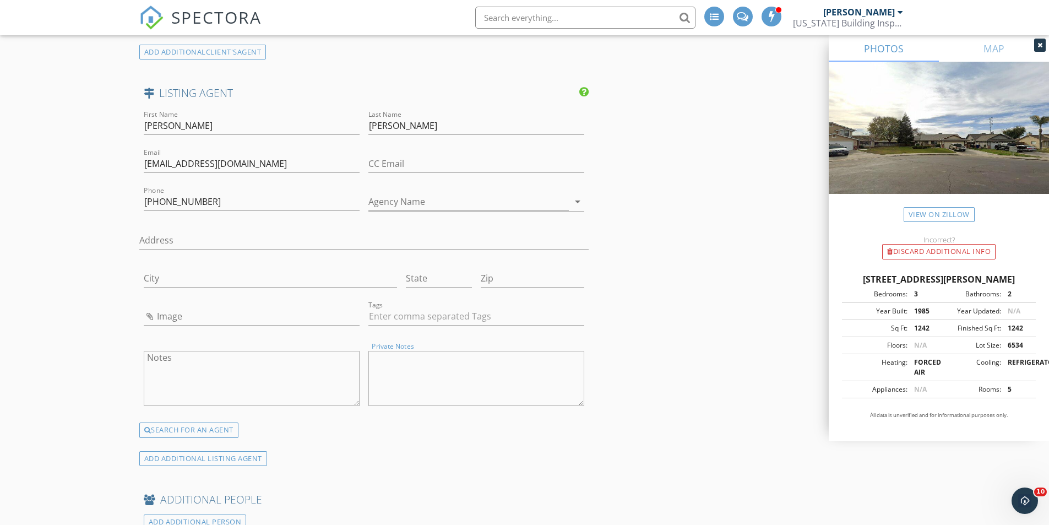
click at [437, 366] on textarea "Private Notes" at bounding box center [476, 378] width 216 height 55
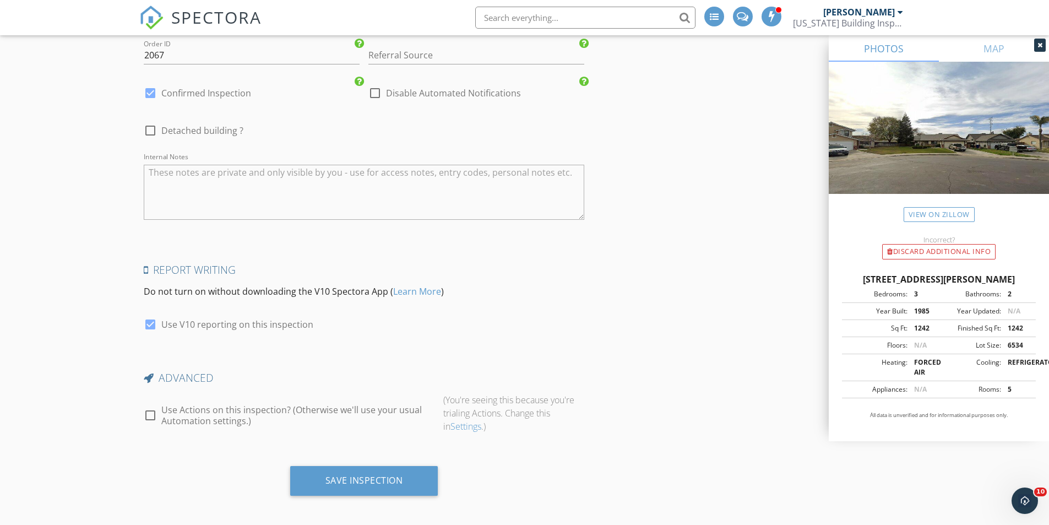
scroll to position [2364, 0]
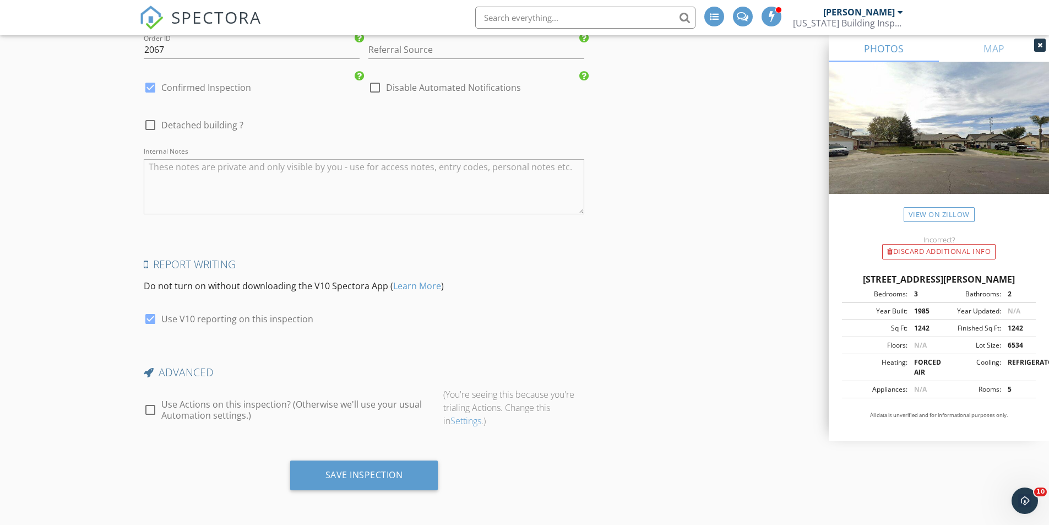
click at [197, 187] on textarea "Internal Notes" at bounding box center [364, 186] width 441 height 55
type textarea "We'll need to coordinate with nick agent for access on the date of inspection"
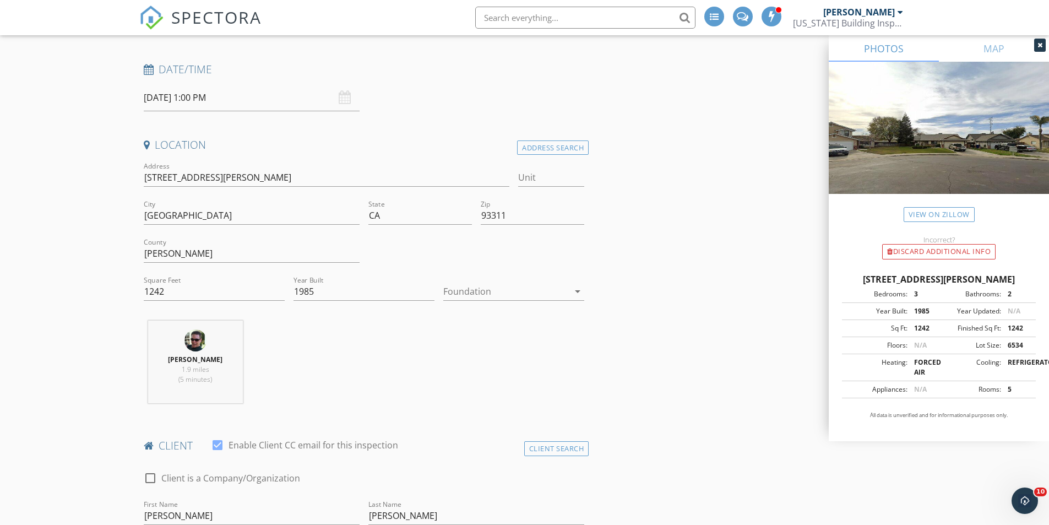
scroll to position [110, 0]
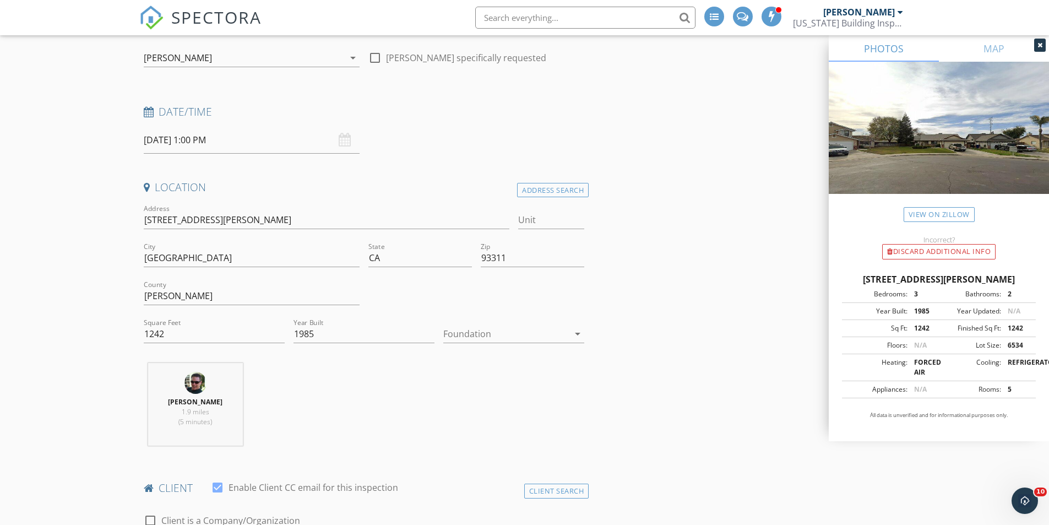
click at [184, 142] on input "[DATE] 1:00 PM" at bounding box center [252, 140] width 216 height 27
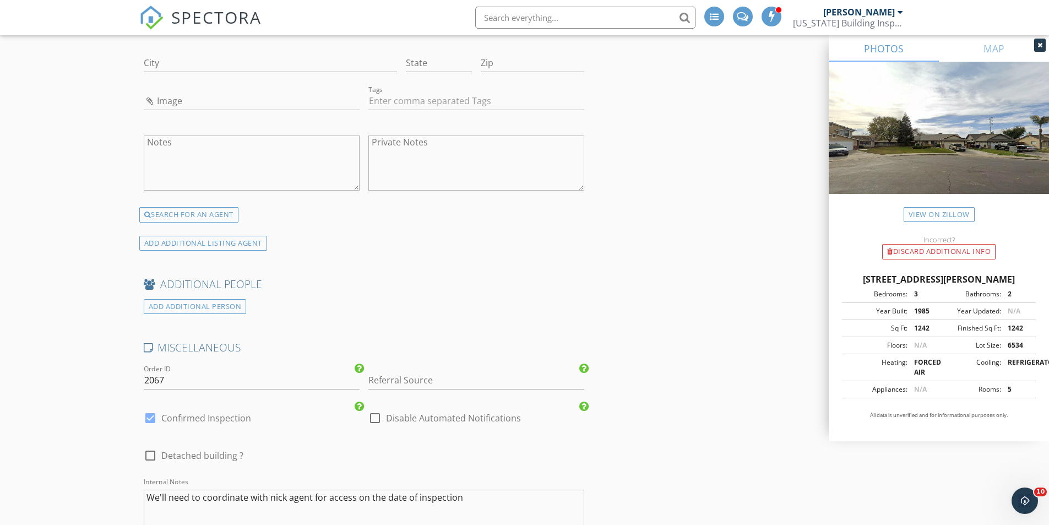
scroll to position [2364, 0]
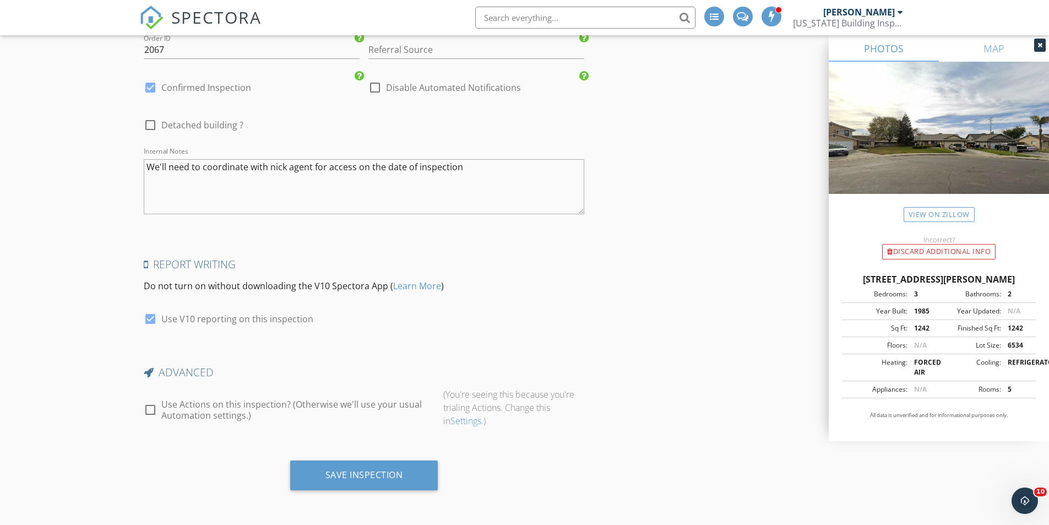
click at [340, 468] on div "Save Inspection" at bounding box center [364, 475] width 148 height 30
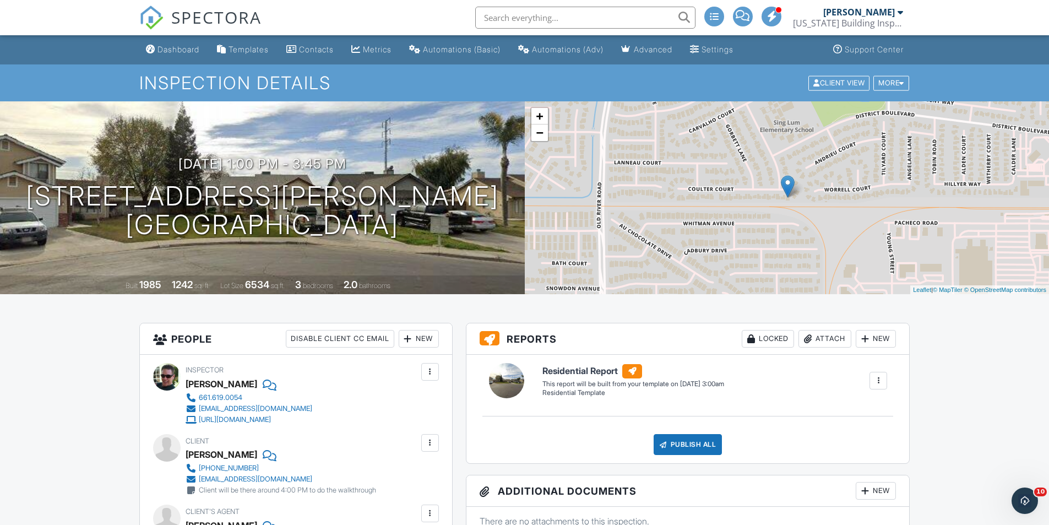
click at [178, 47] on div "Dashboard" at bounding box center [179, 49] width 42 height 9
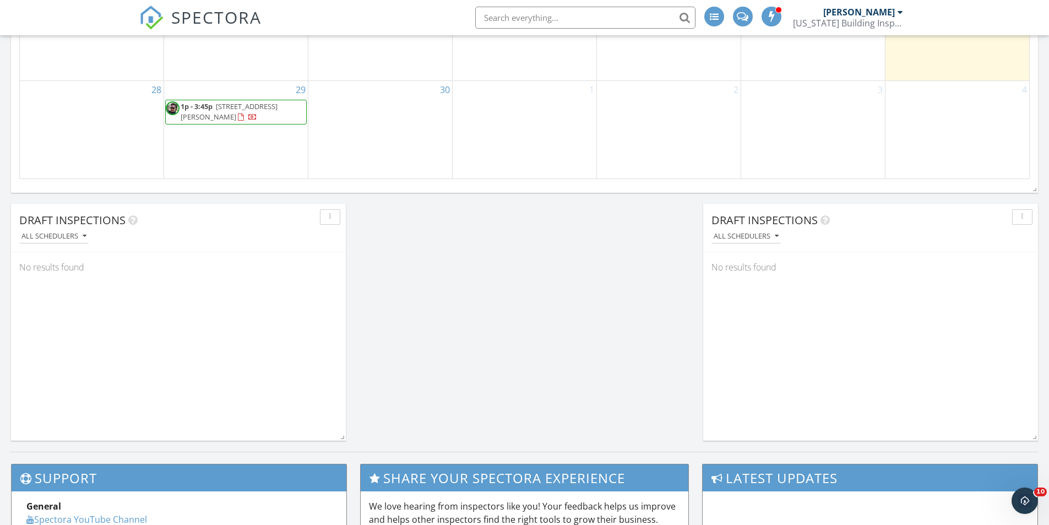
scroll to position [777, 0]
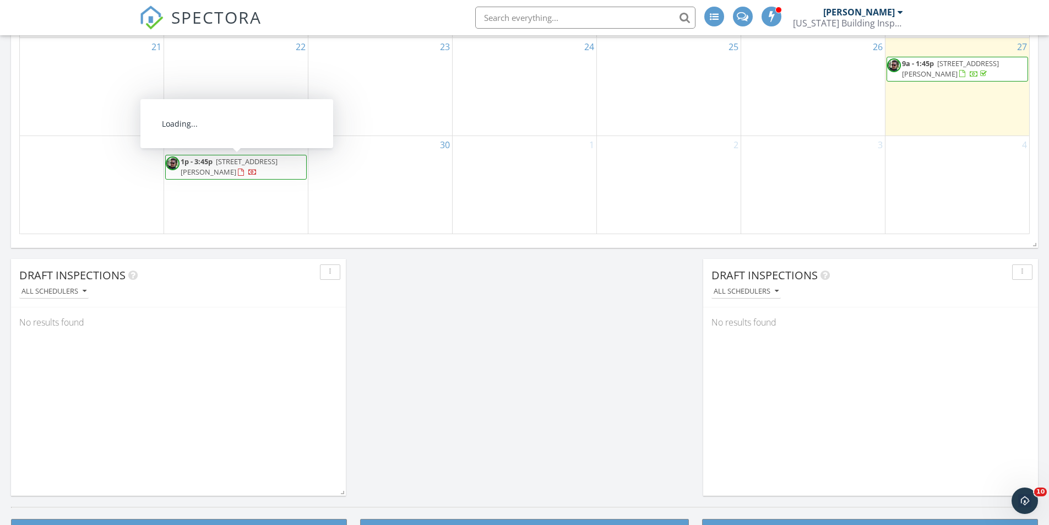
click at [200, 172] on span "9009 Coulter Ct, Bakersfield 93311" at bounding box center [229, 166] width 97 height 20
